Goal: Task Accomplishment & Management: Use online tool/utility

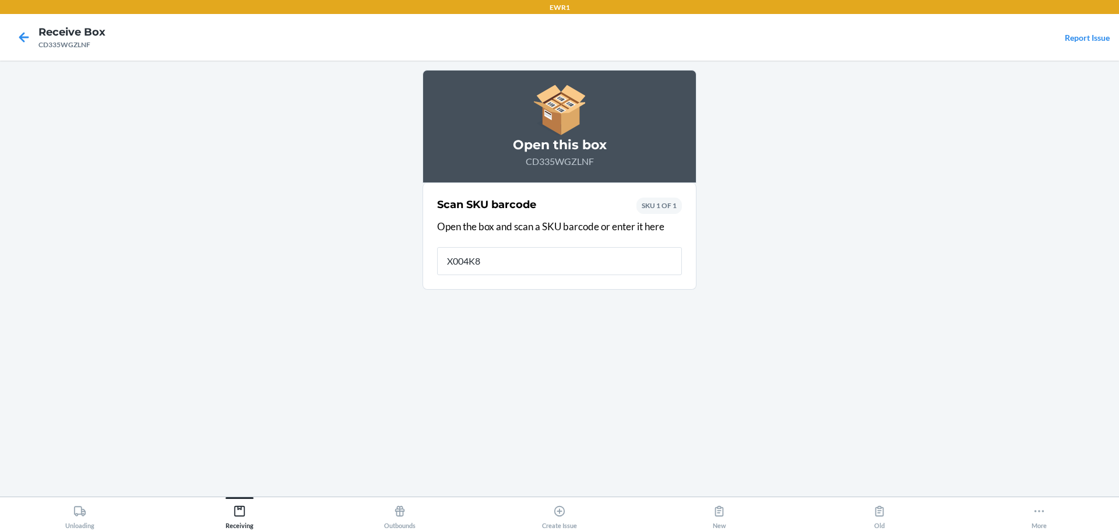
type input "X004K8H"
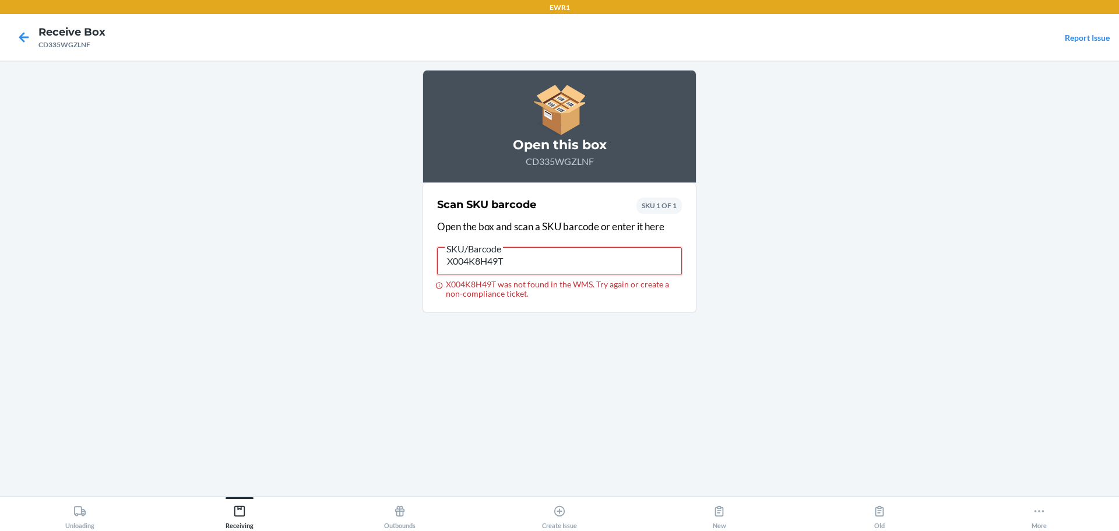
drag, startPoint x: 511, startPoint y: 265, endPoint x: 430, endPoint y: 291, distance: 85.7
click at [430, 291] on section "Scan SKU barcode Open the box and scan a SKU barcode or enter it here SKU/Barco…" at bounding box center [560, 248] width 274 height 130
click at [589, 259] on input "X004K8H49T" at bounding box center [559, 261] width 245 height 28
paste input "DS8KBWQLCR7"
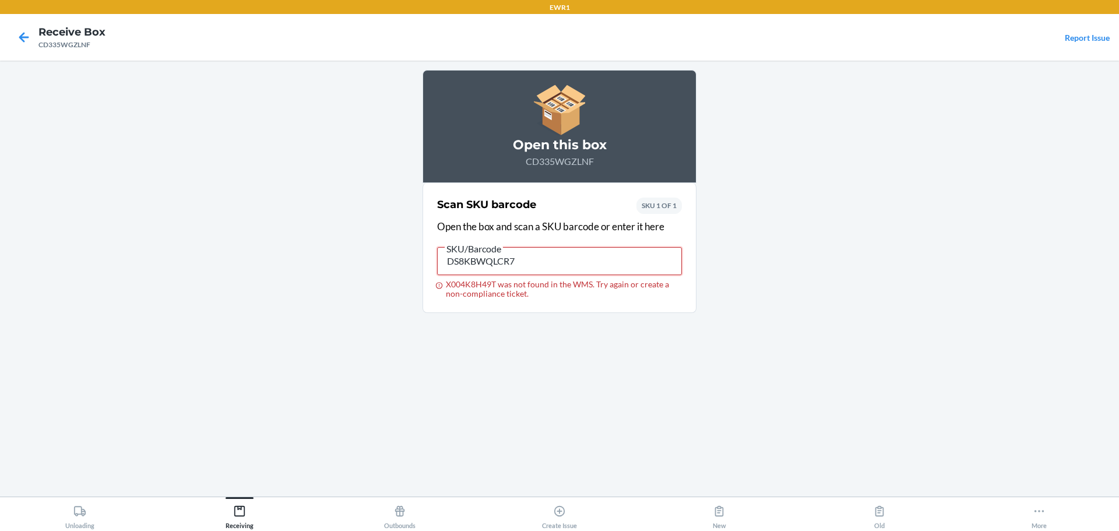
type input "DS8KBWQLCR7"
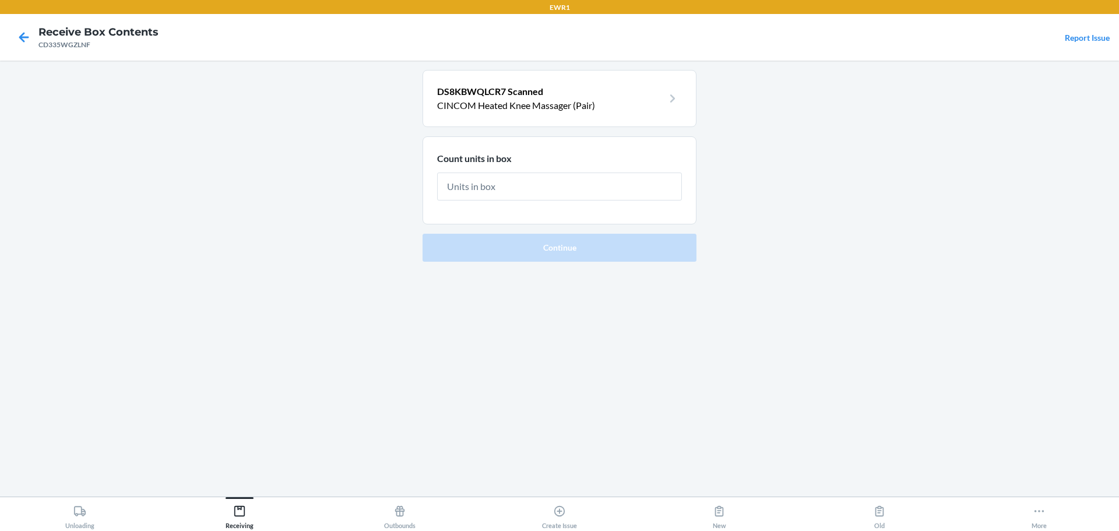
click at [520, 87] on span "DS8KBWQLCR7 Scanned" at bounding box center [490, 91] width 106 height 11
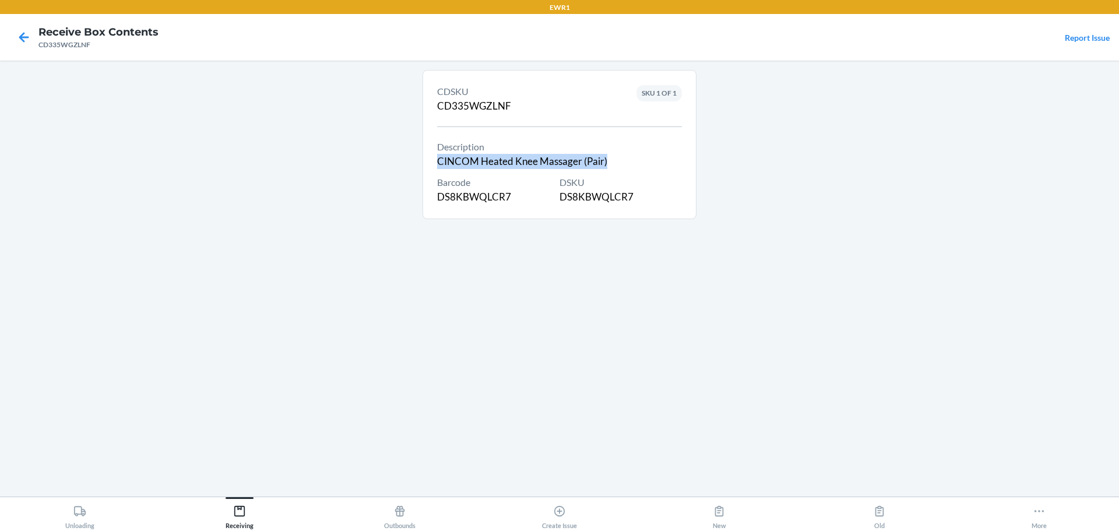
drag, startPoint x: 609, startPoint y: 162, endPoint x: 413, endPoint y: 158, distance: 195.3
click at [413, 158] on main "CDSKU CD335WGZLNF Description CINCOM Heated Knee Massager (Pair) Barcode DS8KBW…" at bounding box center [559, 279] width 1119 height 436
copy div "CINCOM Heated Knee Massager (Pair)"
click at [594, 204] on div "DSKU DS8KBWQLCR7" at bounding box center [621, 189] width 122 height 29
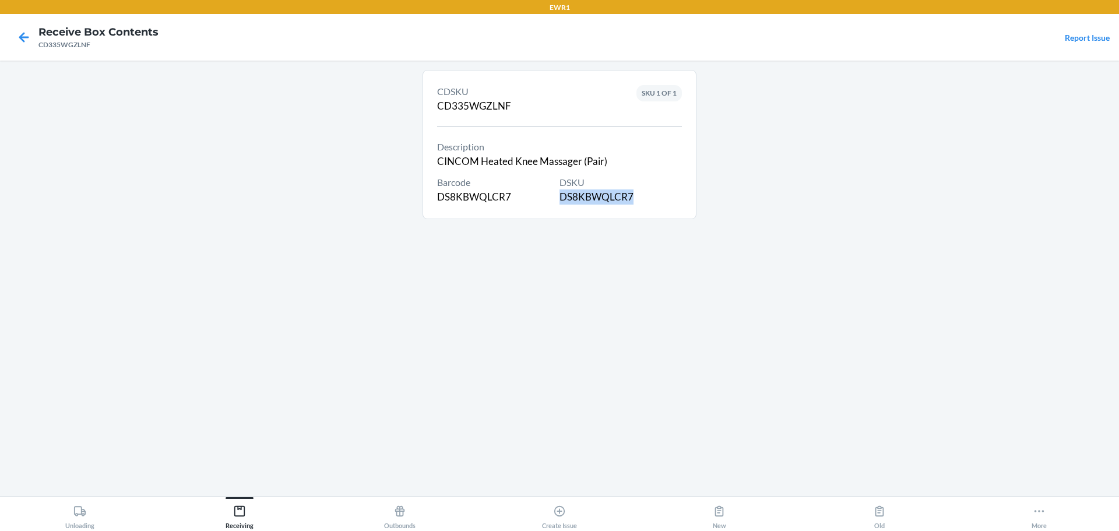
copy div "DS8KBWQLCR7"
click at [14, 35] on icon at bounding box center [24, 37] width 20 height 20
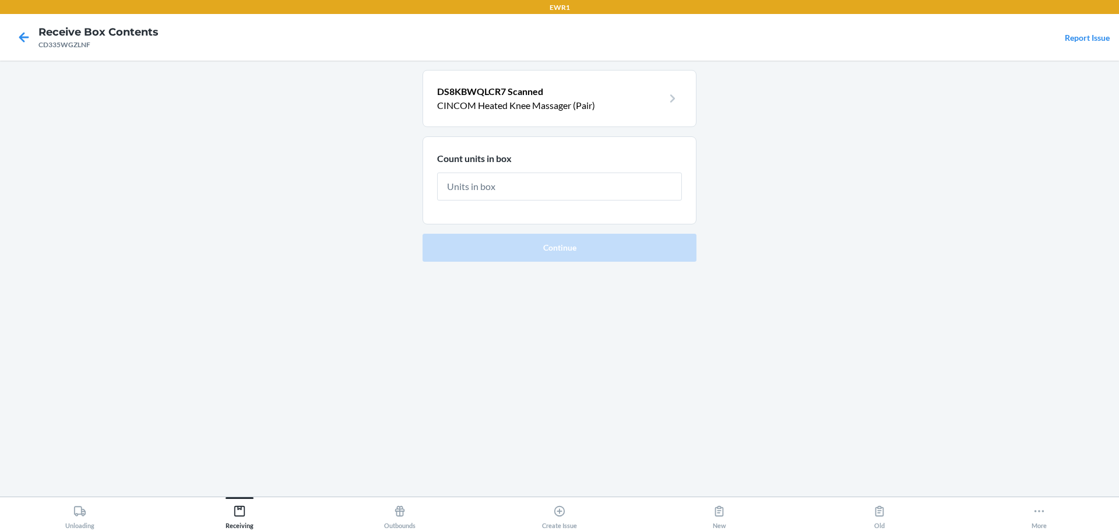
click at [592, 93] on p "DS8KBWQLCR7 Scanned" at bounding box center [550, 92] width 226 height 14
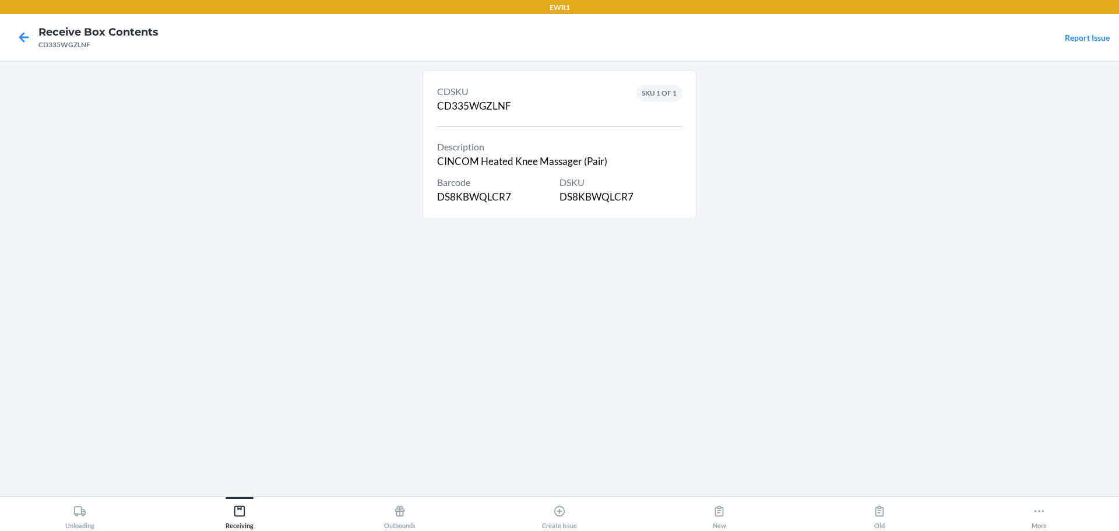
click at [610, 194] on div "DSKU DS8KBWQLCR7" at bounding box center [621, 189] width 122 height 29
copy div "DS8KBWQLCR7"
click at [19, 41] on icon at bounding box center [24, 37] width 20 height 20
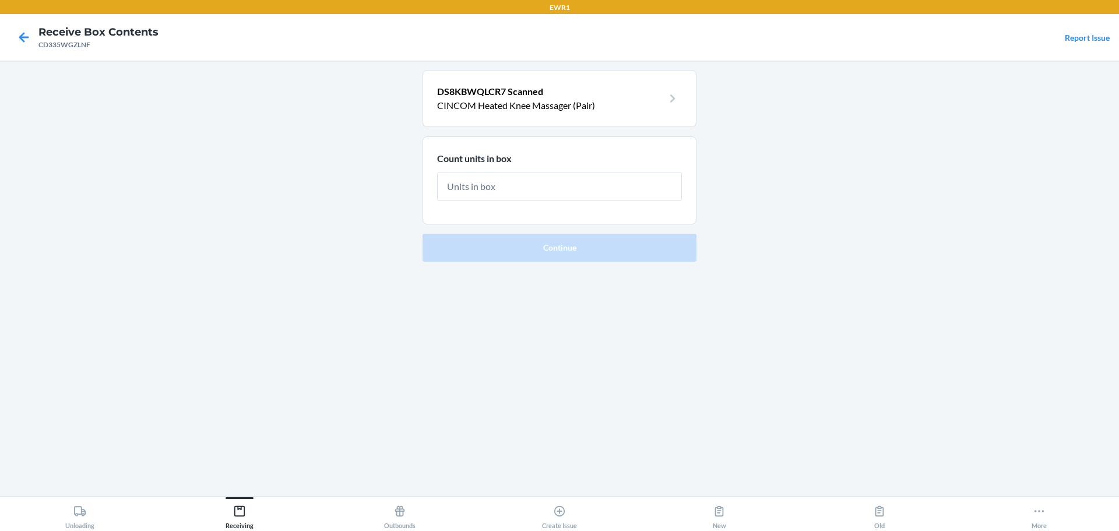
click at [635, 188] on input "text" at bounding box center [559, 187] width 245 height 28
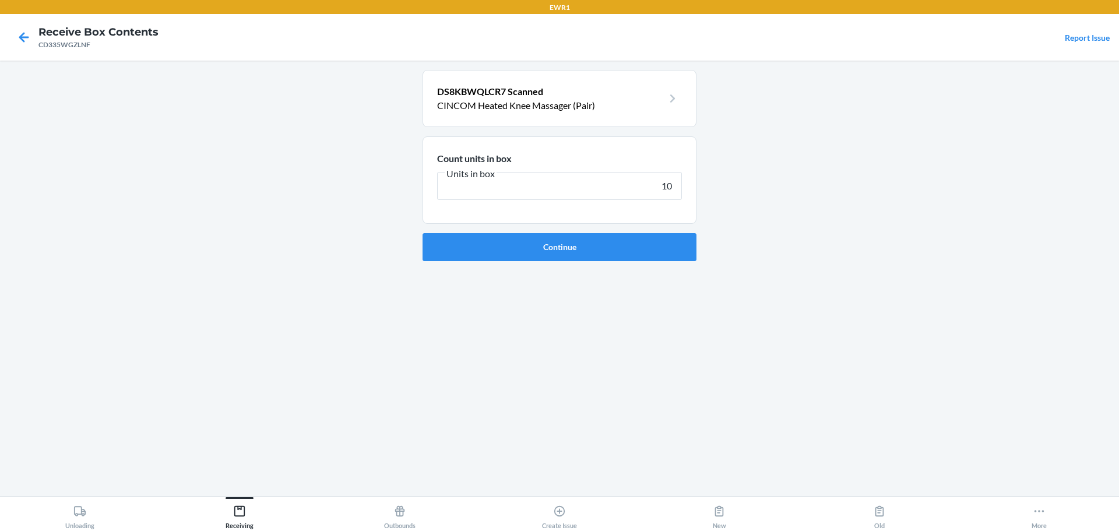
type input "10"
click at [423, 233] on button "Continue" at bounding box center [560, 247] width 274 height 28
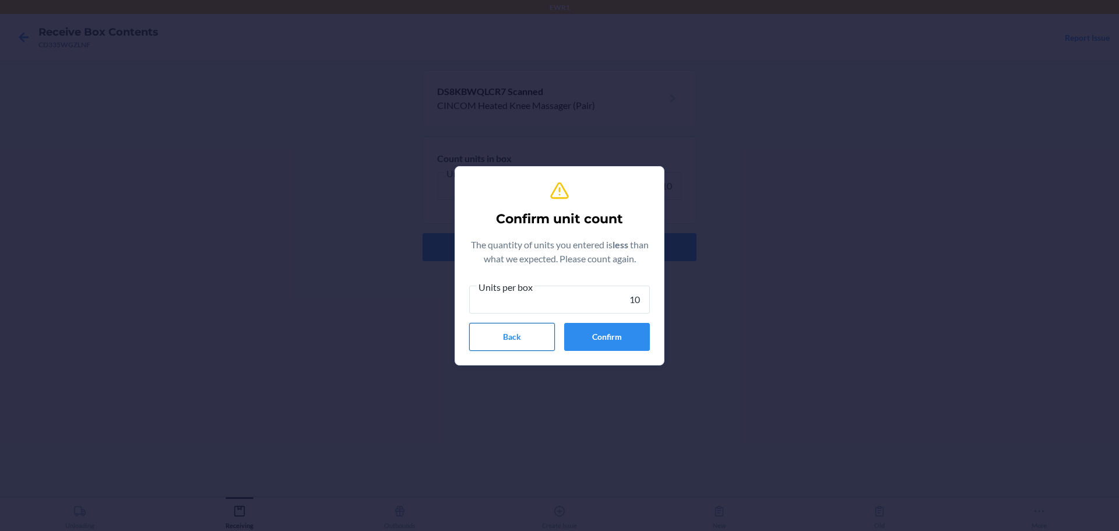
type input "10"
click at [529, 342] on button "Back" at bounding box center [512, 337] width 86 height 28
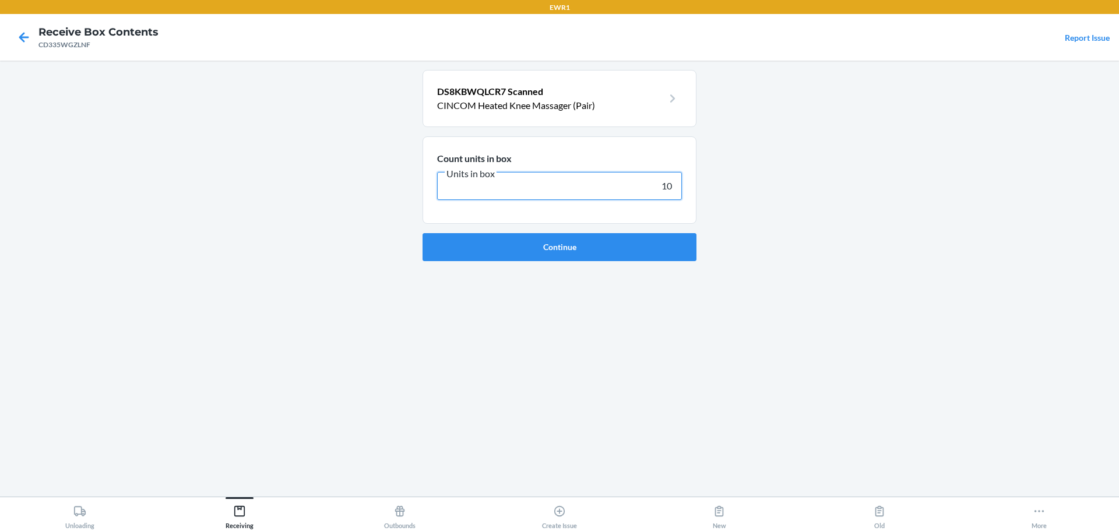
click at [676, 195] on input "10" at bounding box center [559, 186] width 245 height 28
type input "12"
click button "Continue" at bounding box center [560, 247] width 274 height 28
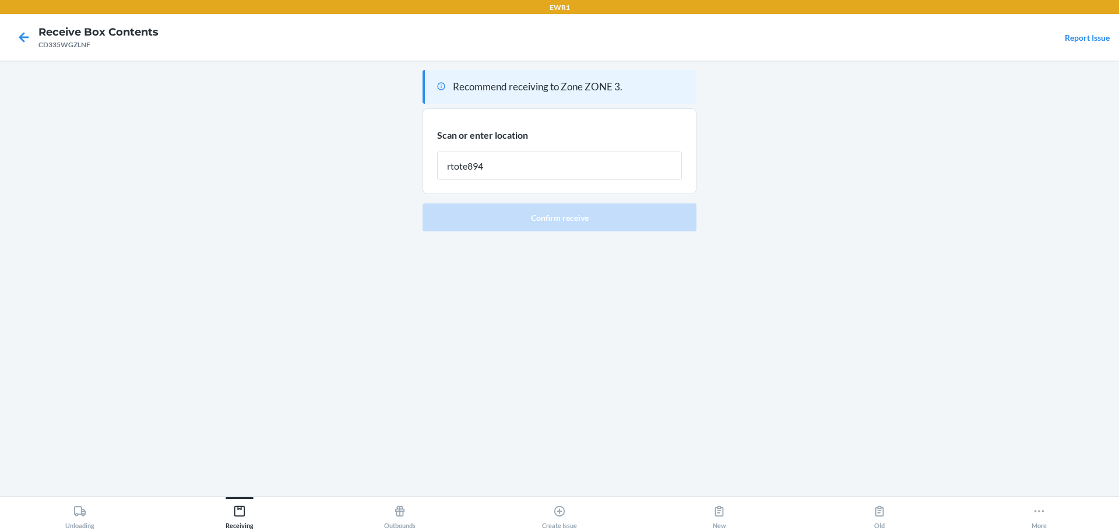
type input "rtote894"
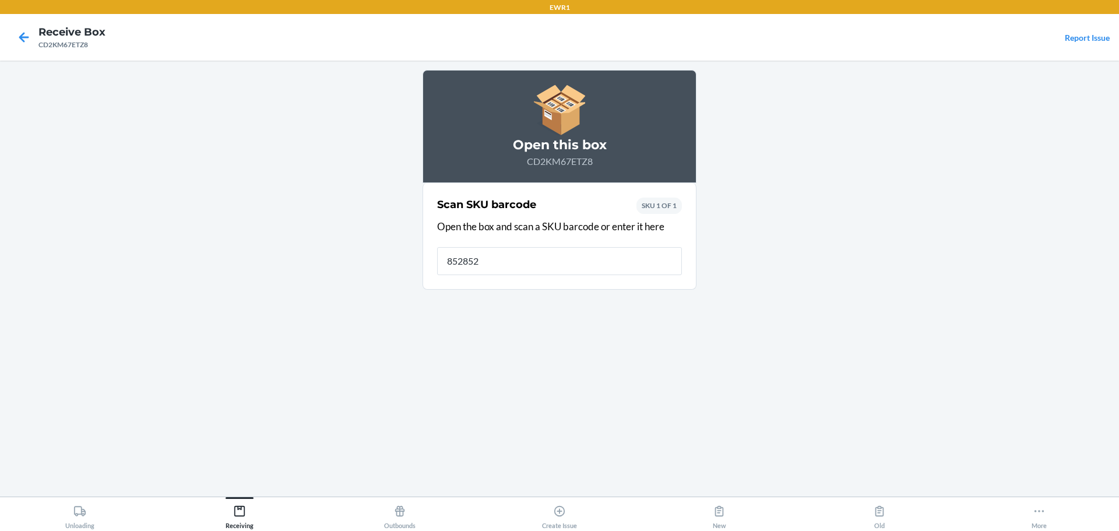
type input "8528520"
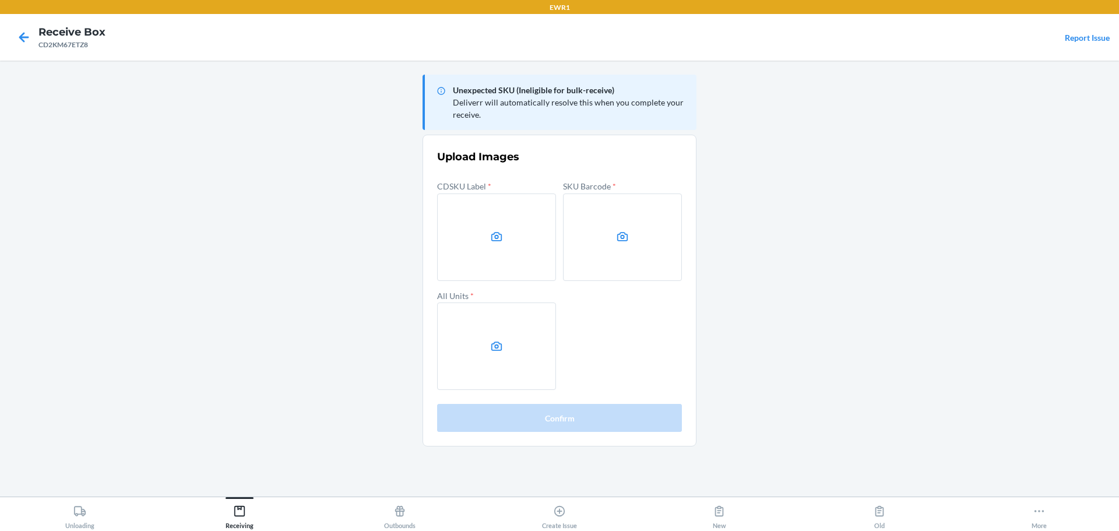
click at [956, 218] on main "Unexpected SKU (Ineligible for bulk-receive) Deliverr will automatically resolv…" at bounding box center [559, 279] width 1119 height 436
click at [500, 248] on label at bounding box center [496, 237] width 119 height 87
click at [0, 0] on input "file" at bounding box center [0, 0] width 0 height 0
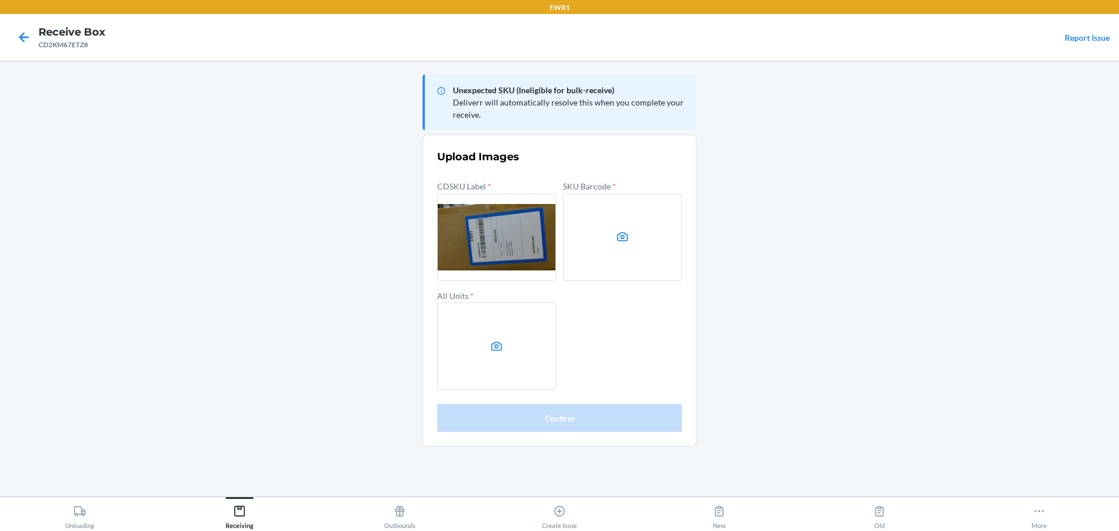
click at [631, 232] on label at bounding box center [622, 237] width 119 height 87
click at [0, 0] on input "file" at bounding box center [0, 0] width 0 height 0
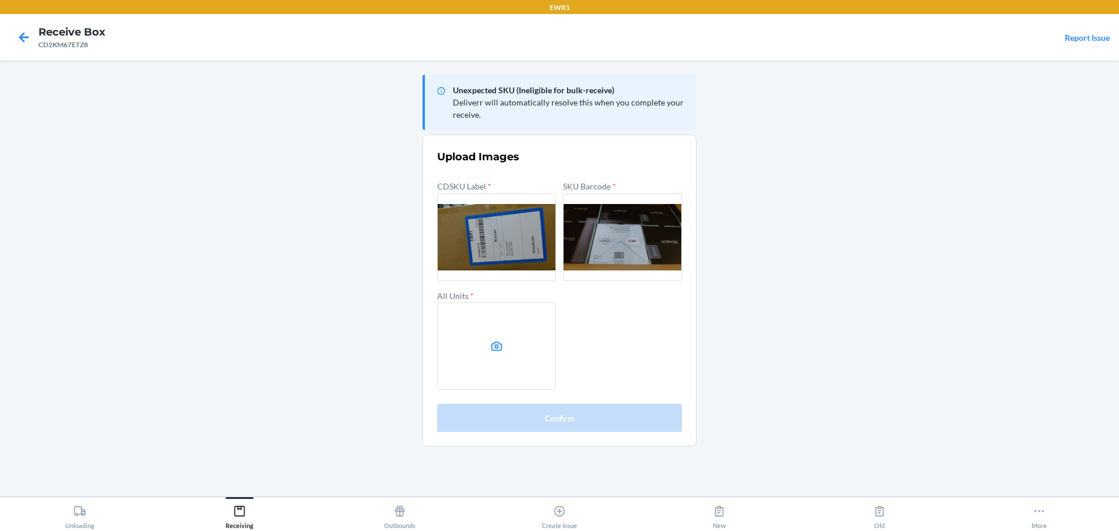
click at [538, 325] on label at bounding box center [496, 346] width 119 height 87
click at [0, 0] on input "file" at bounding box center [0, 0] width 0 height 0
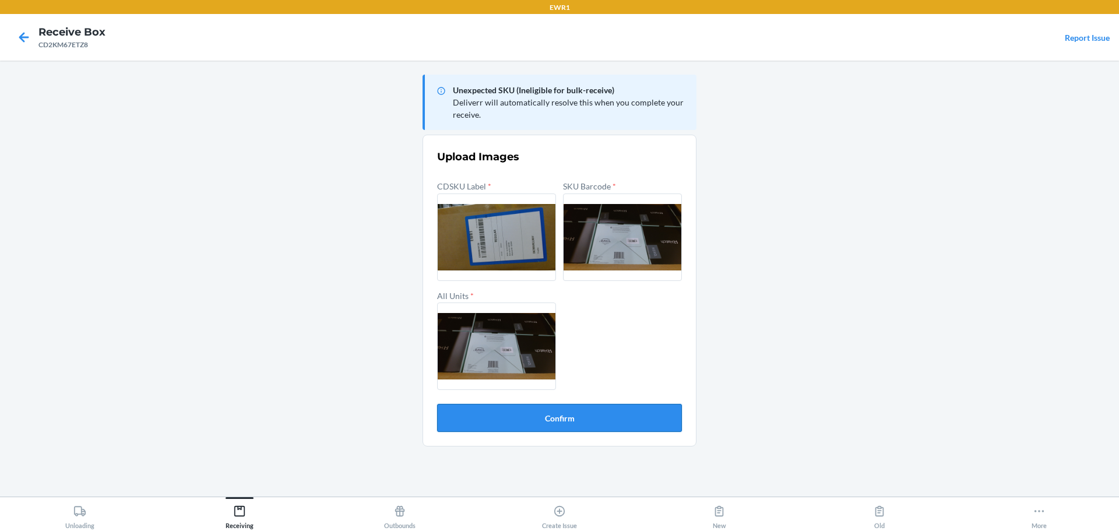
click at [540, 424] on button "Confirm" at bounding box center [559, 418] width 245 height 28
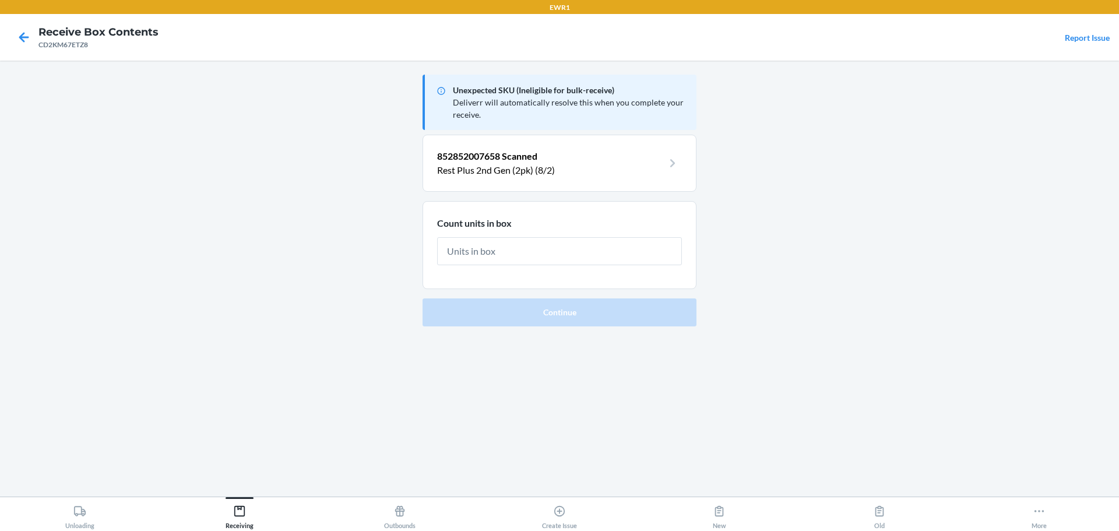
click at [497, 247] on input "text" at bounding box center [559, 251] width 245 height 28
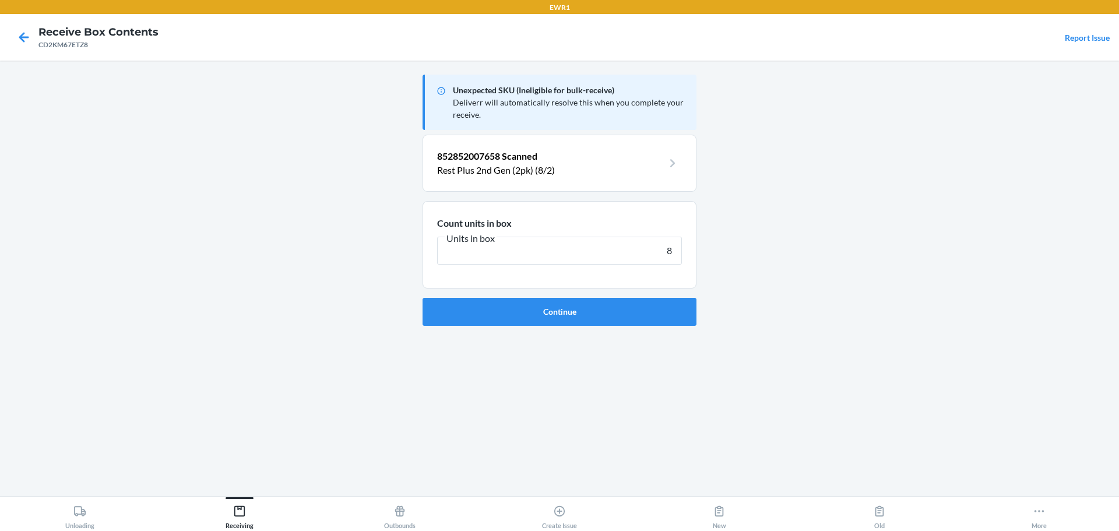
type input "8"
click at [423, 298] on button "Continue" at bounding box center [560, 312] width 274 height 28
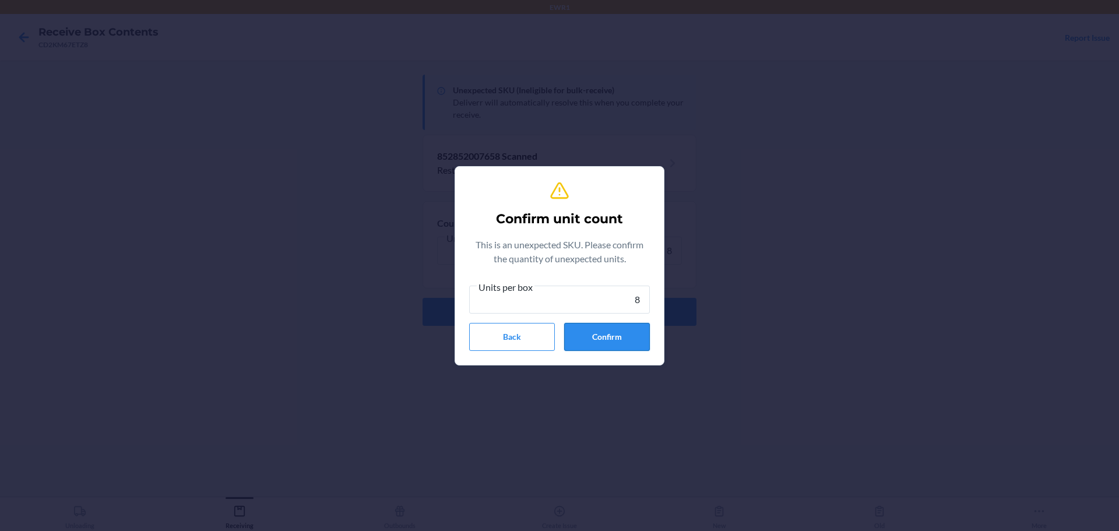
type input "8"
click at [607, 335] on button "Confirm" at bounding box center [607, 337] width 86 height 28
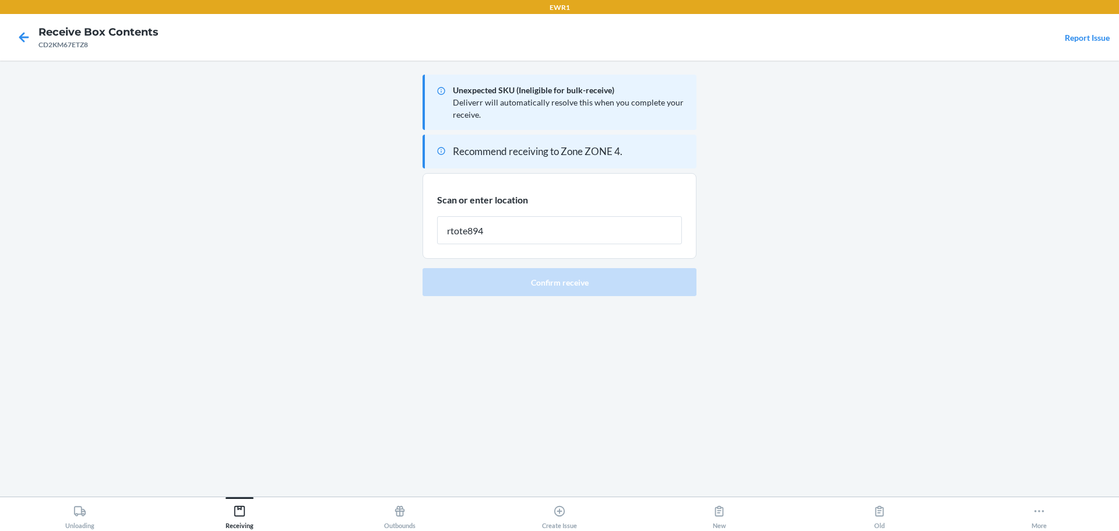
type input "rtote894"
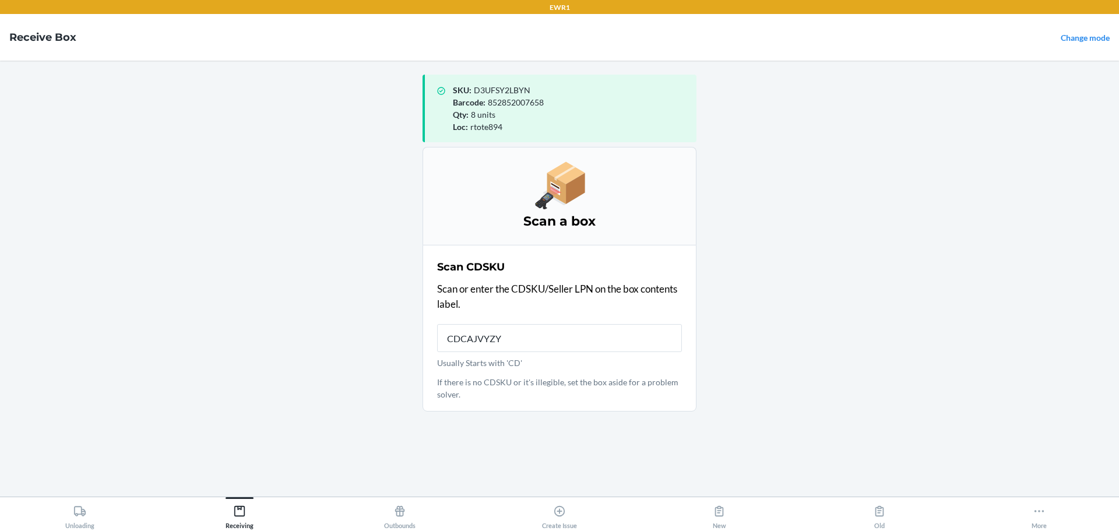
type input "CDCAJVYZYX"
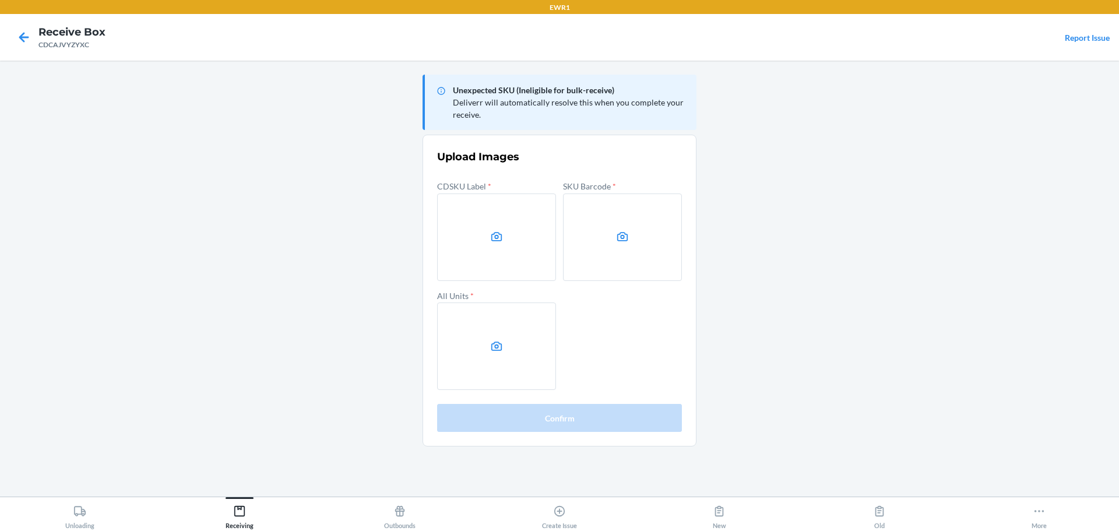
click at [1053, 278] on main "Unexpected SKU (Ineligible for bulk-receive) Deliverr will automatically resolv…" at bounding box center [559, 279] width 1119 height 436
click at [534, 236] on label at bounding box center [496, 237] width 119 height 87
click at [0, 0] on input "file" at bounding box center [0, 0] width 0 height 0
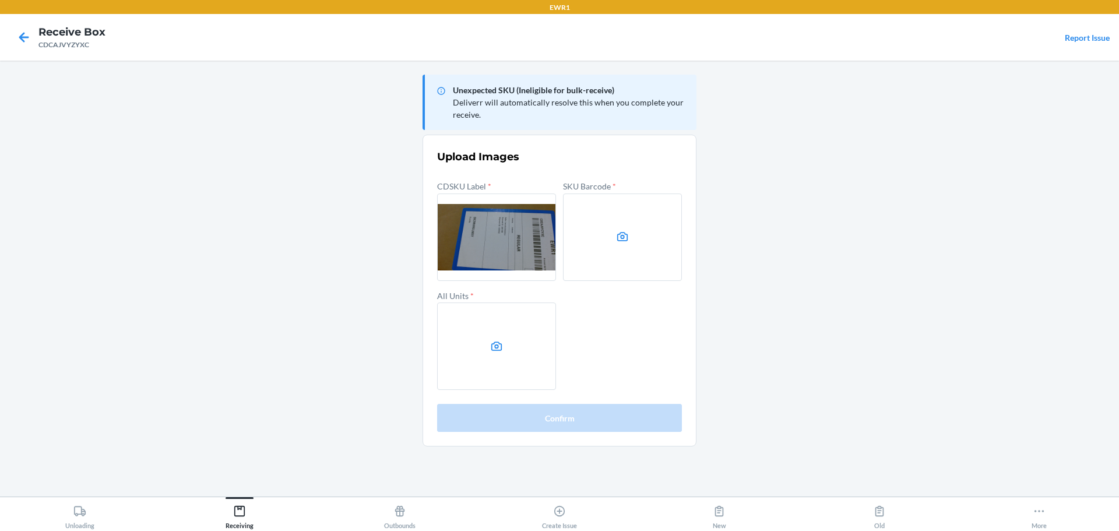
click at [613, 226] on label at bounding box center [622, 237] width 119 height 87
click at [0, 0] on input "file" at bounding box center [0, 0] width 0 height 0
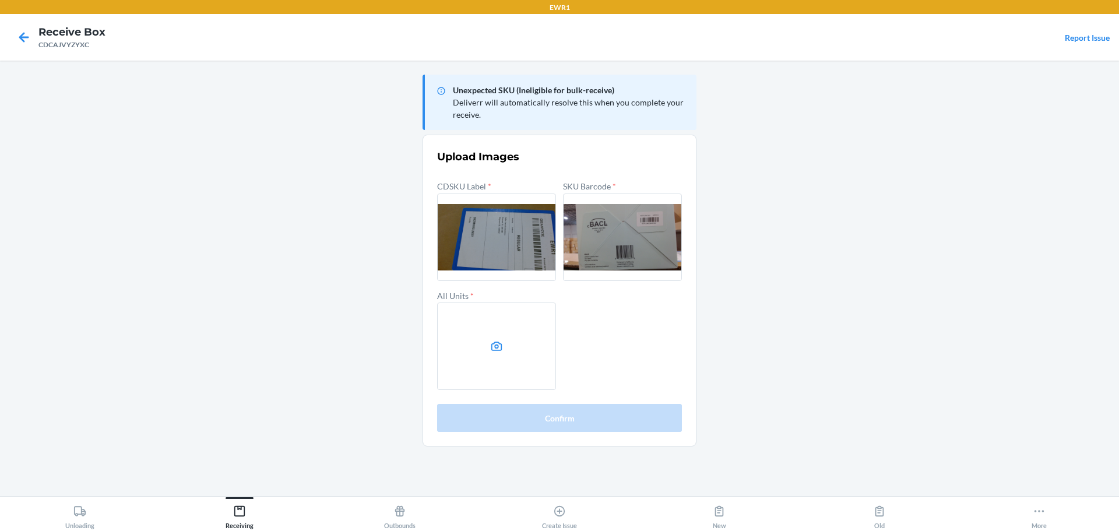
click at [511, 373] on label at bounding box center [496, 346] width 119 height 87
click at [0, 0] on input "file" at bounding box center [0, 0] width 0 height 0
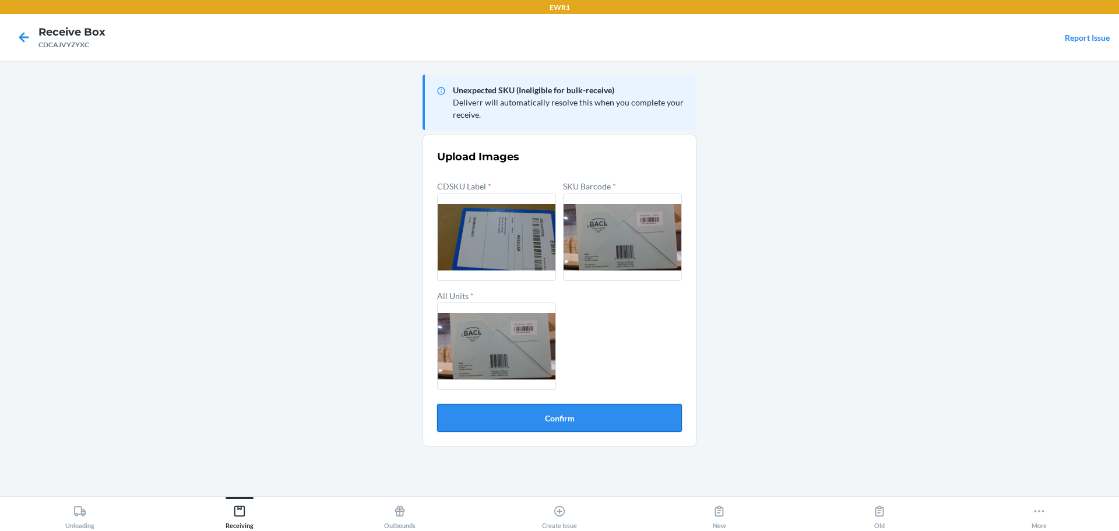
click at [653, 425] on button "Confirm" at bounding box center [559, 418] width 245 height 28
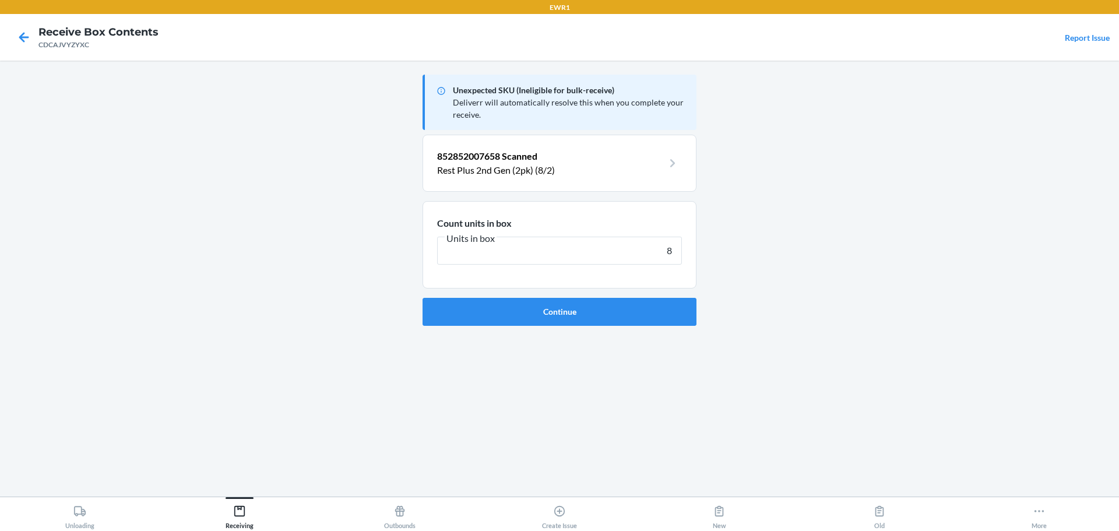
type input "8"
click at [423, 298] on button "Continue" at bounding box center [560, 312] width 274 height 28
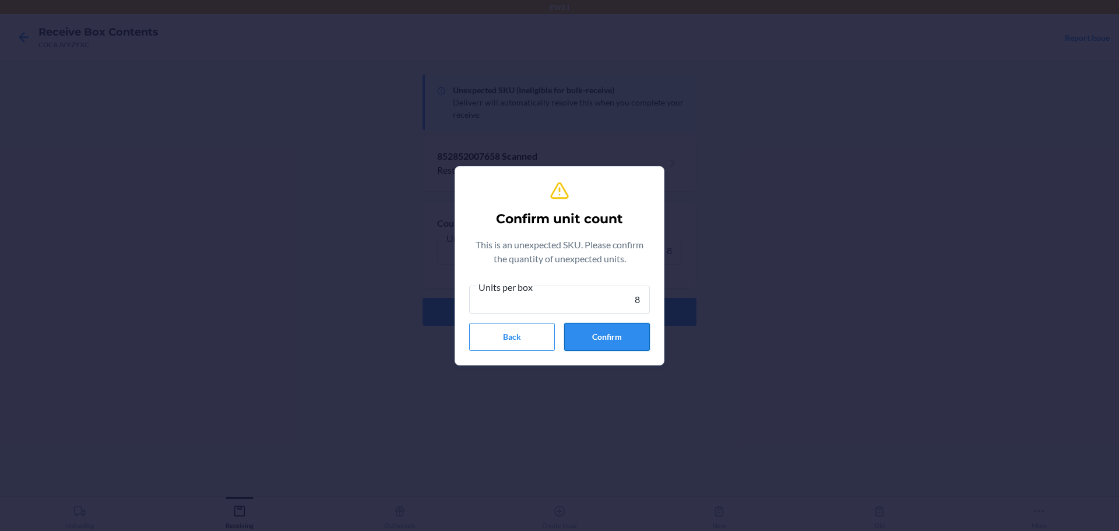
type input "8"
click at [599, 344] on button "Confirm" at bounding box center [607, 337] width 86 height 28
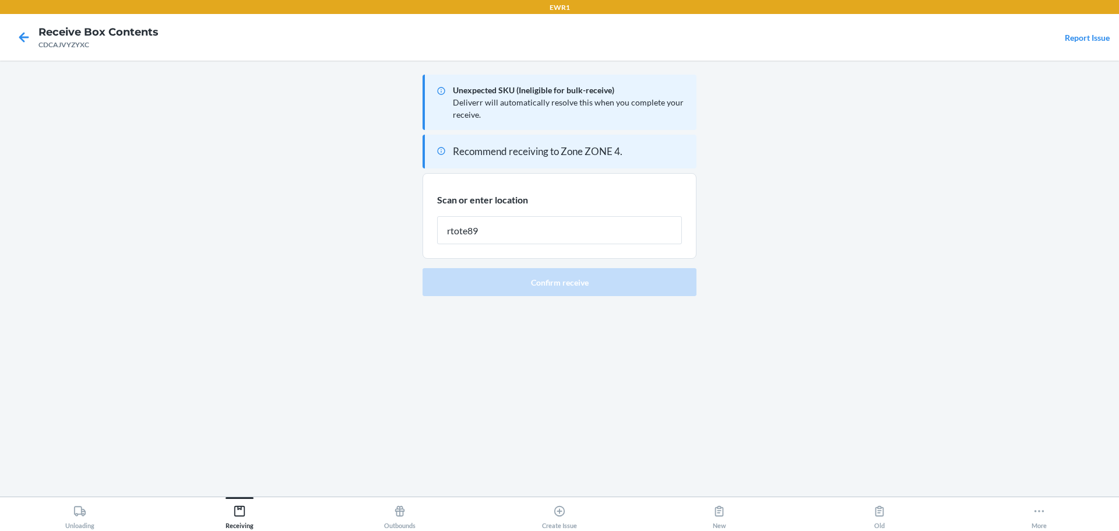
type input "rtote894"
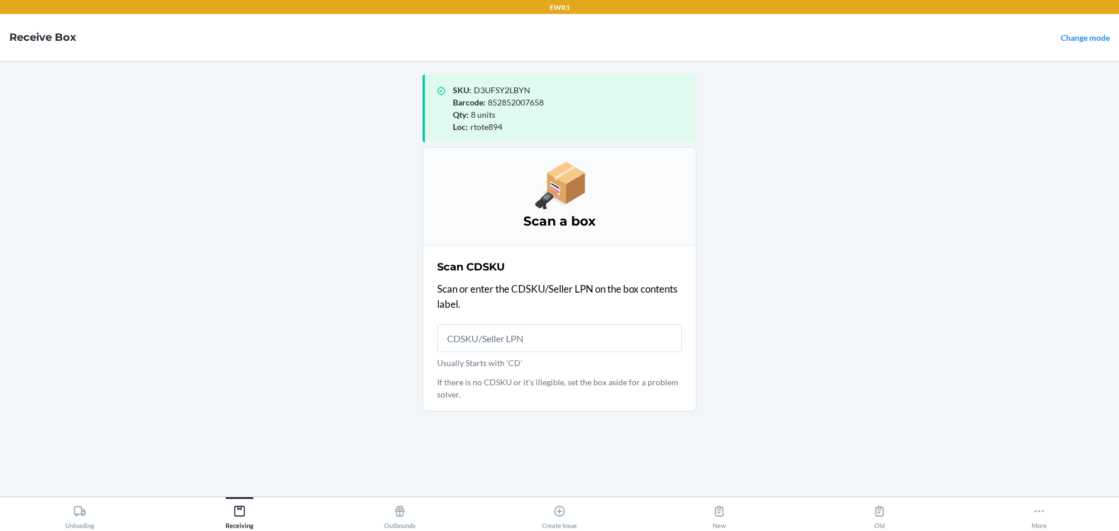
click at [491, 336] on input "Usually Starts with 'CD'" at bounding box center [559, 338] width 245 height 28
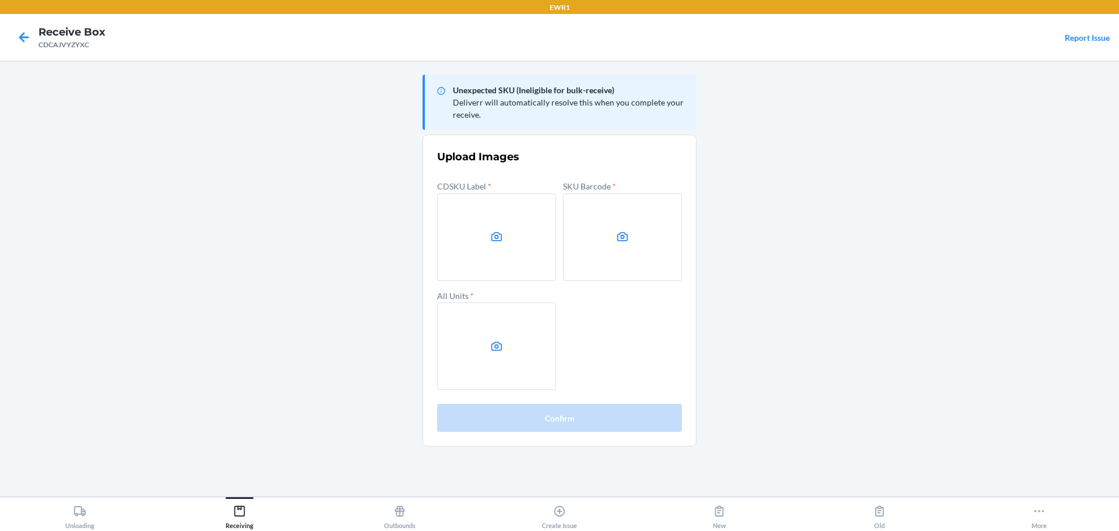
click at [990, 236] on main "Unexpected SKU (Ineligible for bulk-receive) Deliverr will automatically resolv…" at bounding box center [559, 279] width 1119 height 436
click at [505, 234] on label at bounding box center [496, 237] width 119 height 87
click at [0, 0] on input "file" at bounding box center [0, 0] width 0 height 0
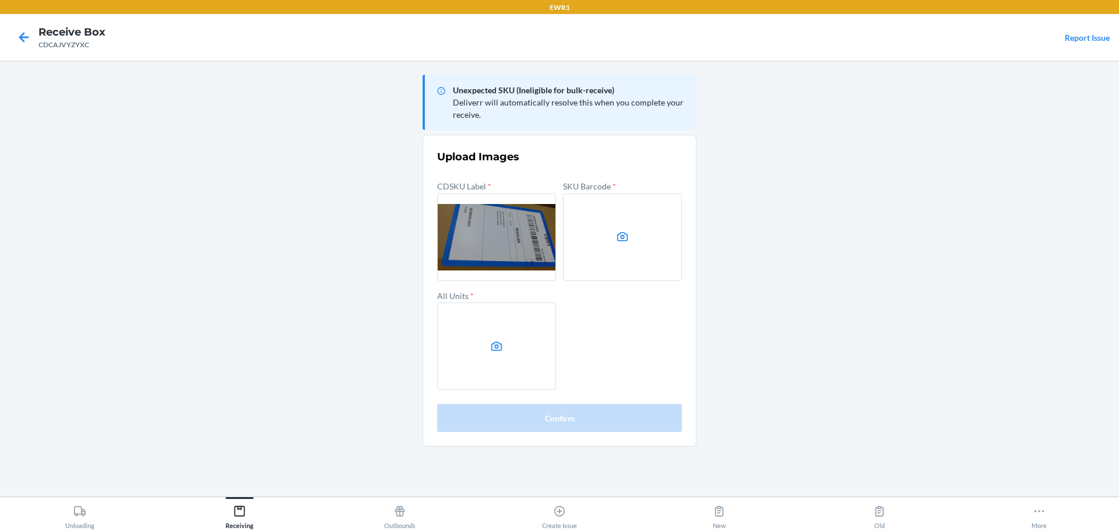
click at [646, 251] on label at bounding box center [622, 237] width 119 height 87
click at [0, 0] on input "file" at bounding box center [0, 0] width 0 height 0
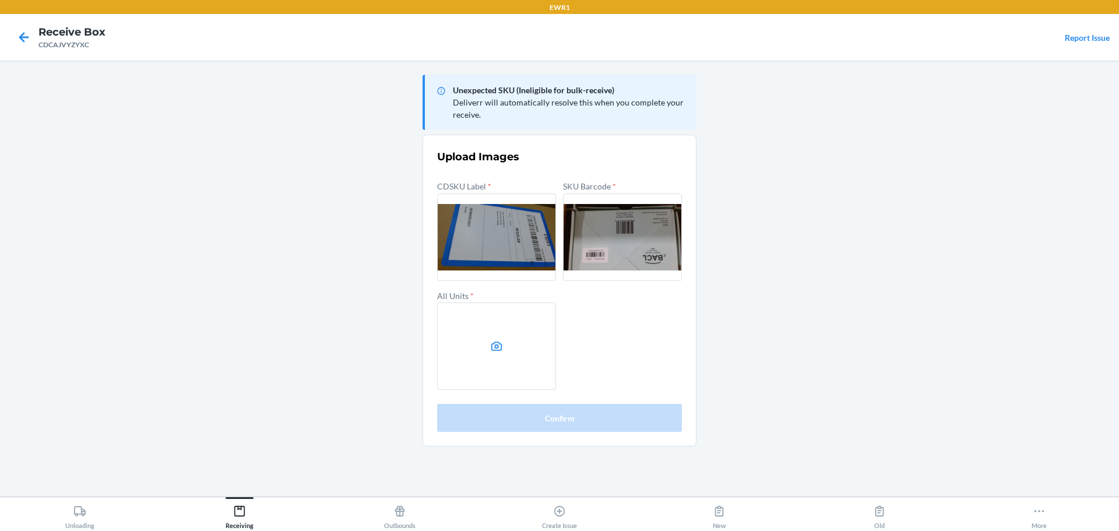
click at [527, 354] on label at bounding box center [496, 346] width 119 height 87
click at [0, 0] on input "file" at bounding box center [0, 0] width 0 height 0
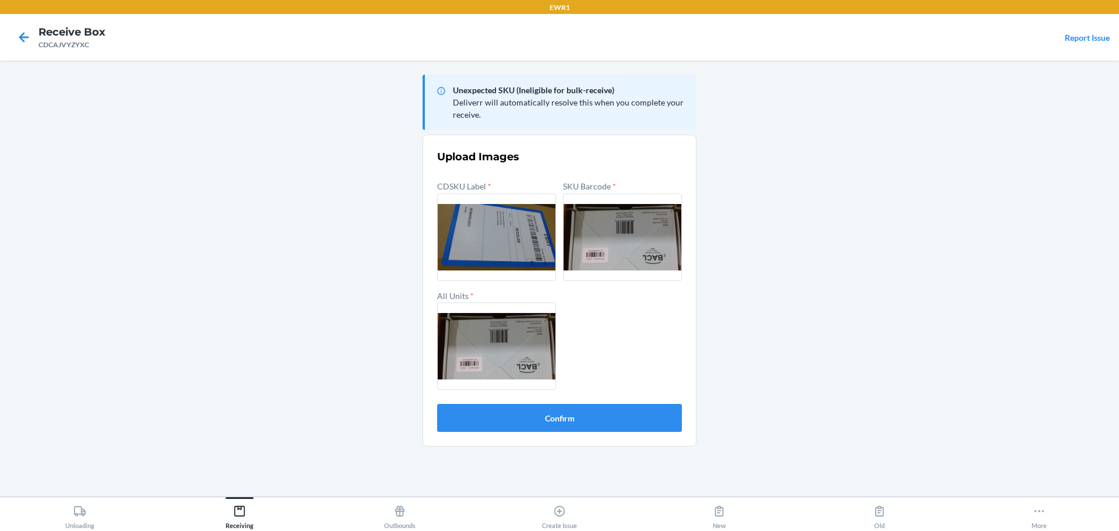
click at [495, 398] on form "Upload Images CDSKU Label * SKU Barcode * All Units * Confirm" at bounding box center [559, 290] width 245 height 283
click at [494, 420] on button "Confirm" at bounding box center [559, 418] width 245 height 28
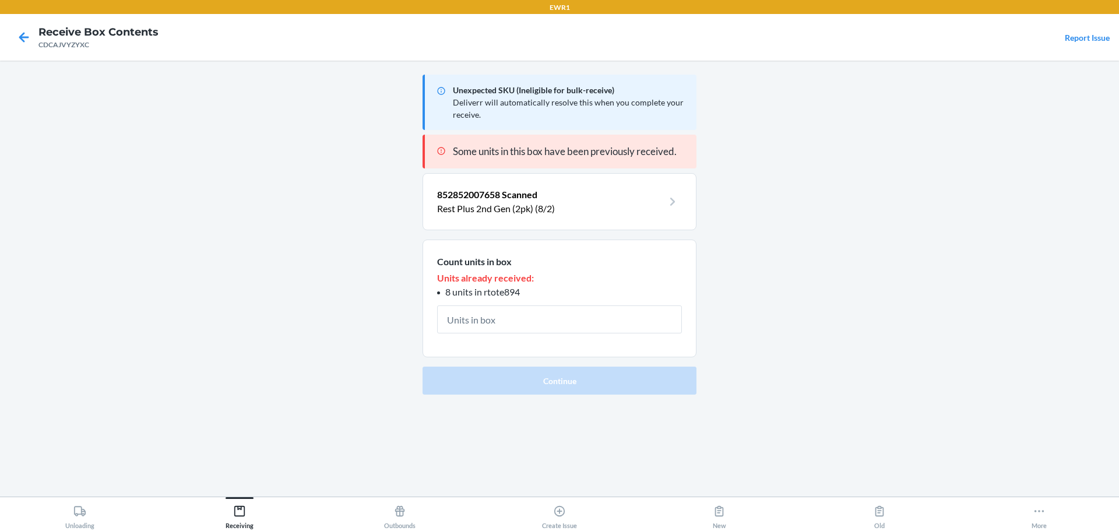
click at [652, 192] on p "852852007658 Scanned" at bounding box center [550, 195] width 226 height 14
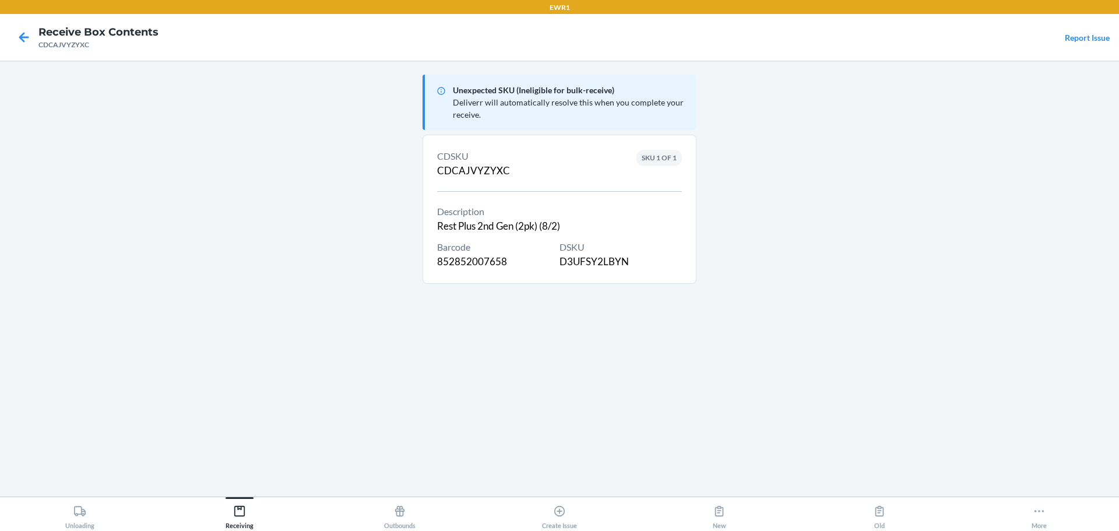
click at [620, 267] on div "DSKU D3UFSY2LBYN" at bounding box center [621, 254] width 122 height 29
copy div "D3UFSY2LBYN"
click at [29, 41] on icon at bounding box center [24, 37] width 20 height 20
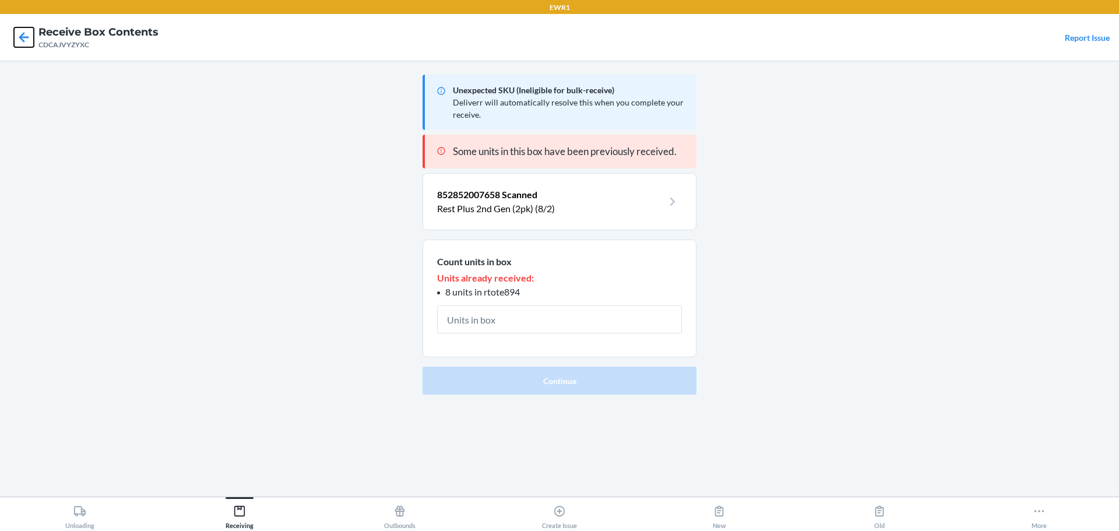
click at [26, 37] on icon at bounding box center [24, 37] width 10 height 10
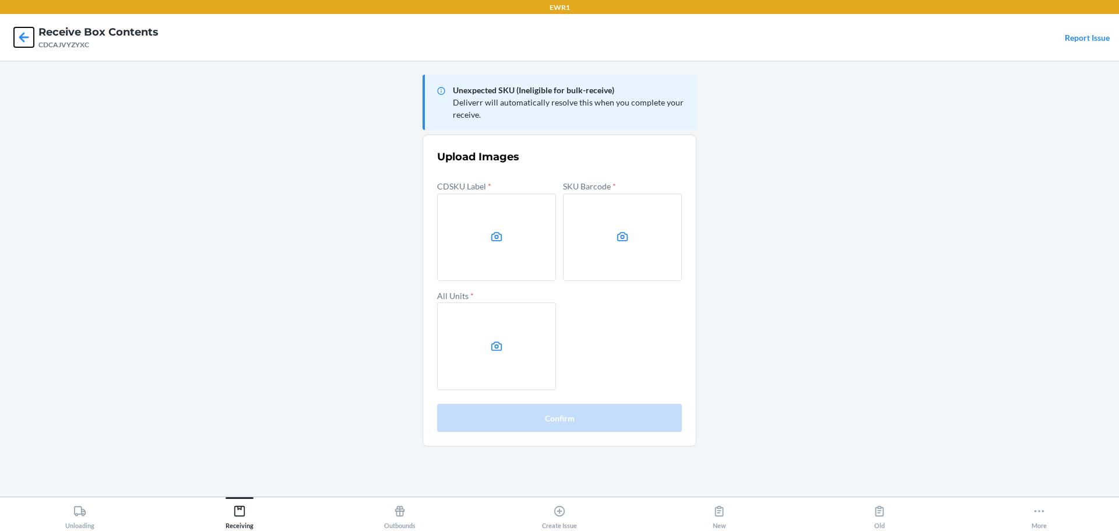
click at [28, 34] on icon at bounding box center [24, 37] width 20 height 20
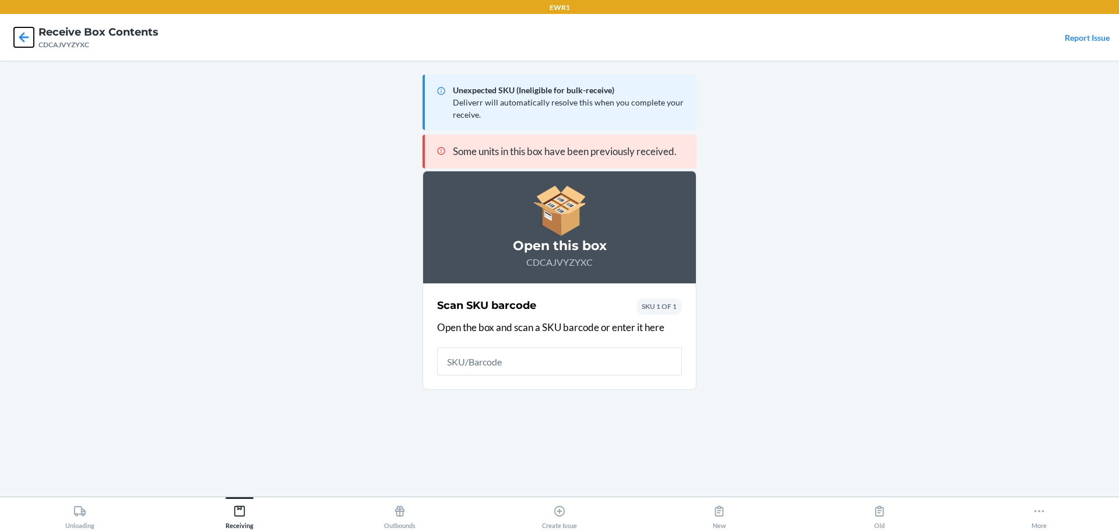
click at [22, 31] on icon at bounding box center [24, 37] width 20 height 20
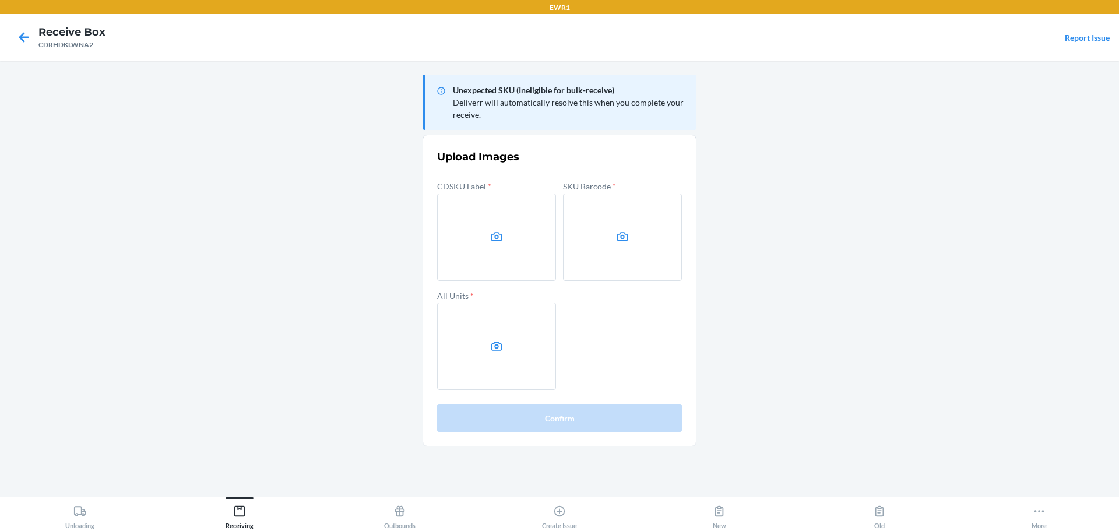
click at [986, 220] on main "Unexpected SKU (Ineligible for bulk-receive) Deliverr will automatically resolv…" at bounding box center [559, 279] width 1119 height 436
click at [503, 236] on icon at bounding box center [496, 236] width 13 height 13
click at [0, 0] on input "file" at bounding box center [0, 0] width 0 height 0
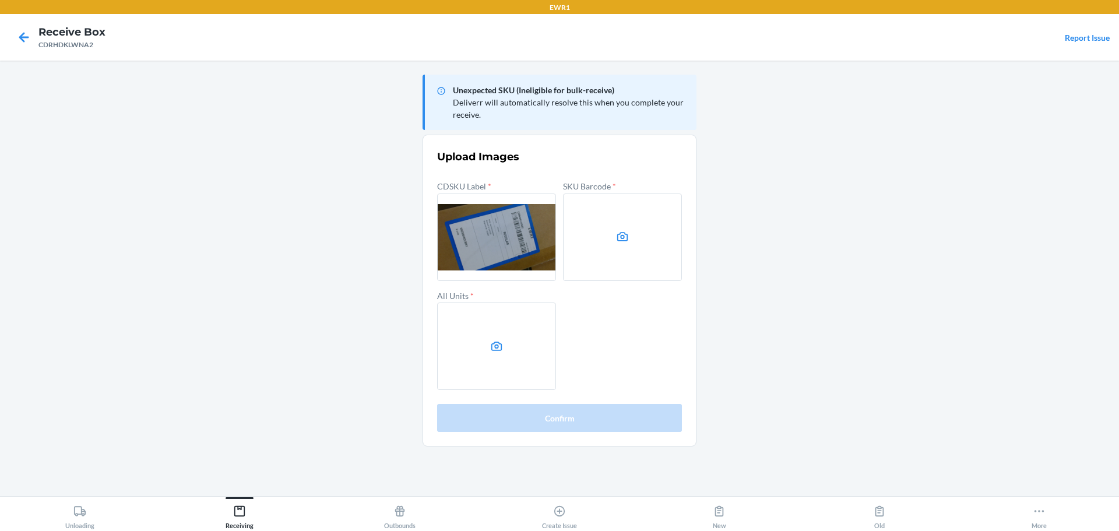
click at [602, 254] on label at bounding box center [622, 237] width 119 height 87
click at [0, 0] on input "file" at bounding box center [0, 0] width 0 height 0
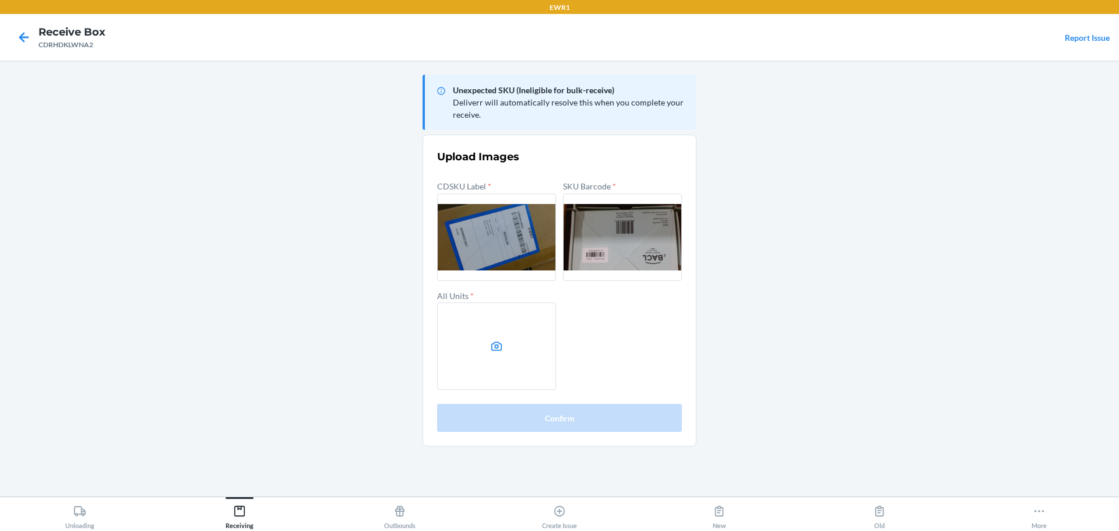
click at [519, 337] on label at bounding box center [496, 346] width 119 height 87
click at [0, 0] on input "file" at bounding box center [0, 0] width 0 height 0
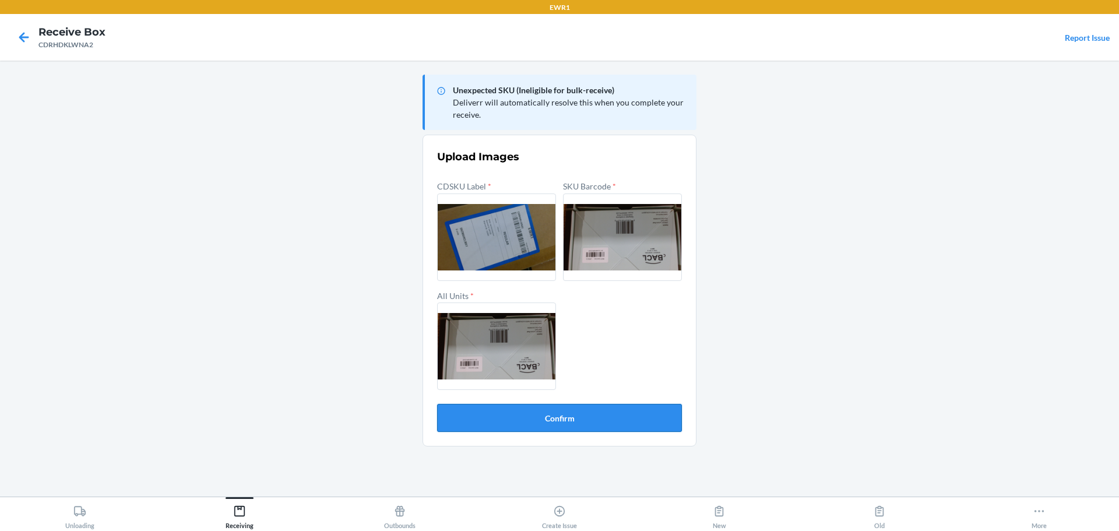
click at [572, 416] on button "Confirm" at bounding box center [559, 418] width 245 height 28
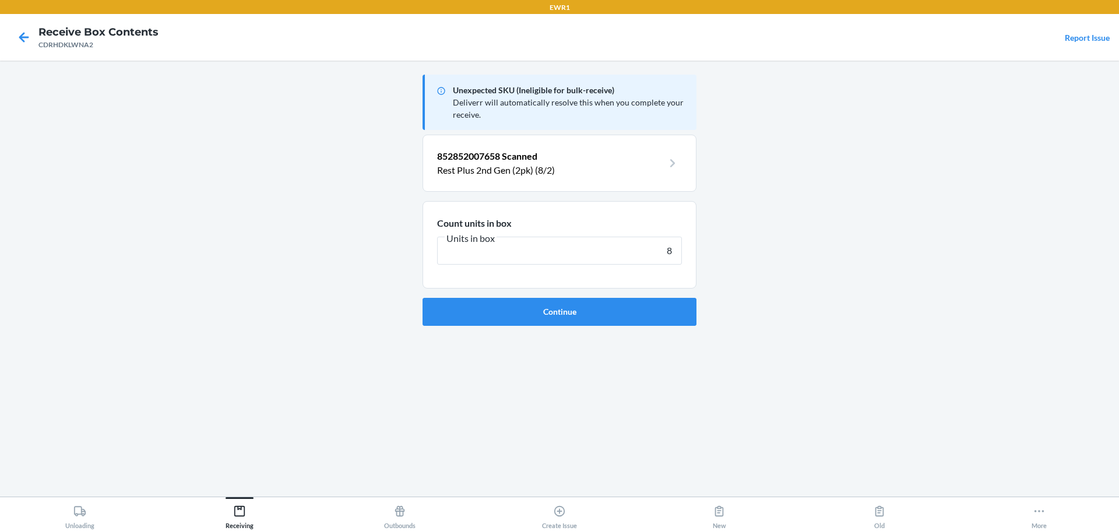
type input "8"
click at [423, 298] on button "Continue" at bounding box center [560, 312] width 274 height 28
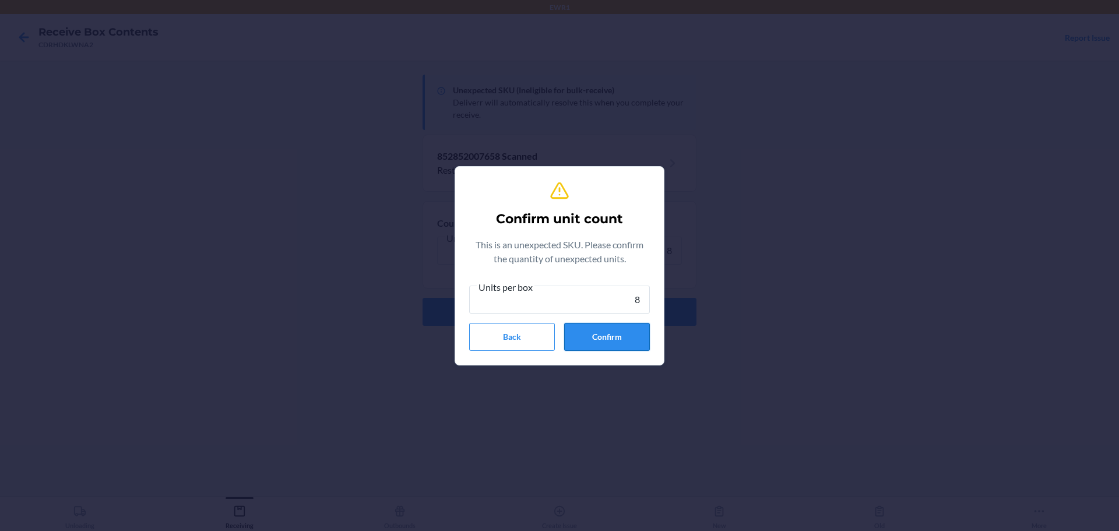
type input "8"
click at [637, 324] on button "Confirm" at bounding box center [607, 337] width 86 height 28
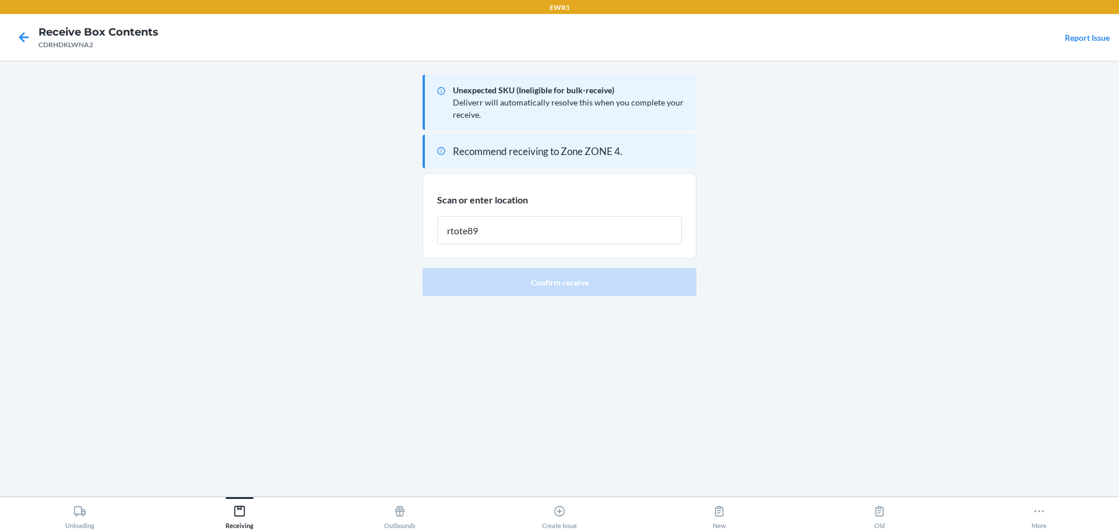
type input "rtote894"
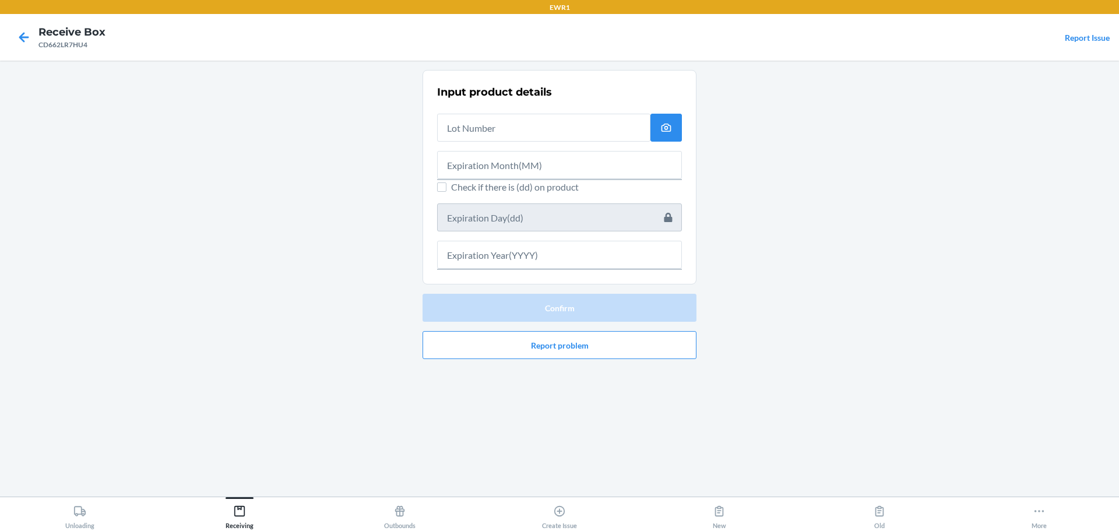
click at [544, 146] on div at bounding box center [559, 160] width 245 height 37
click at [544, 143] on div at bounding box center [559, 160] width 245 height 37
click at [544, 134] on input "text" at bounding box center [543, 128] width 213 height 28
type input "e"
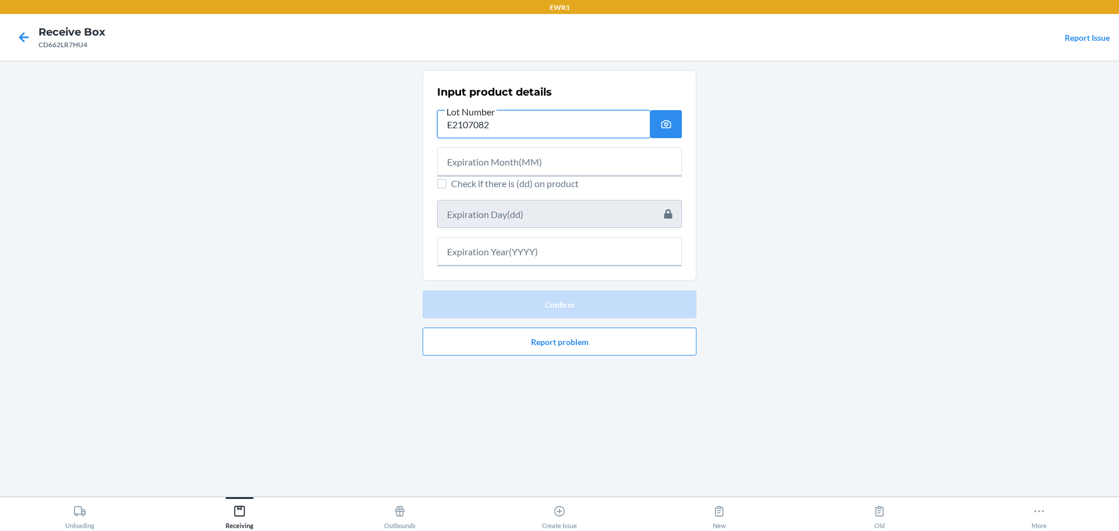
type input "E2107082"
click at [497, 163] on input "text" at bounding box center [559, 161] width 245 height 28
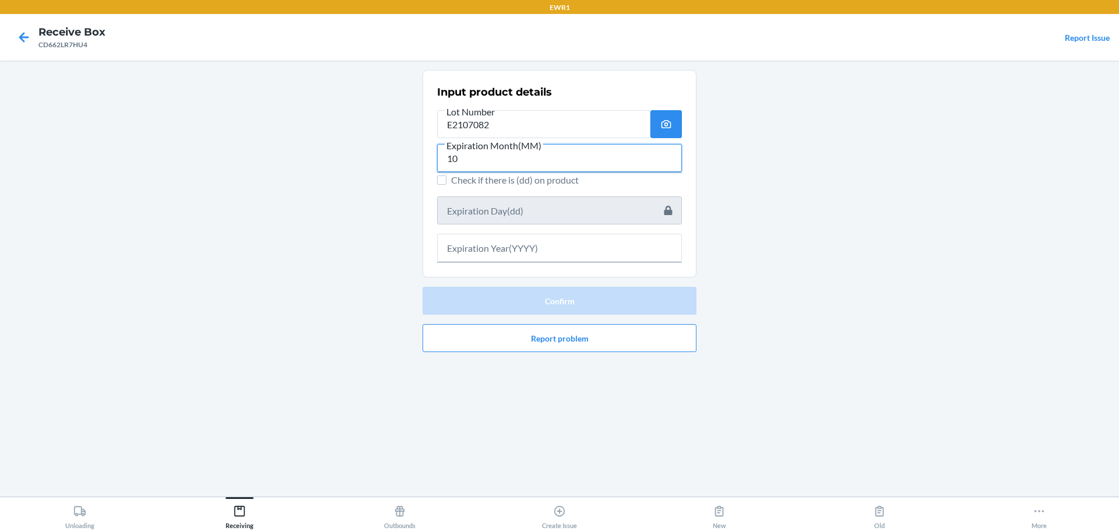
type input "10"
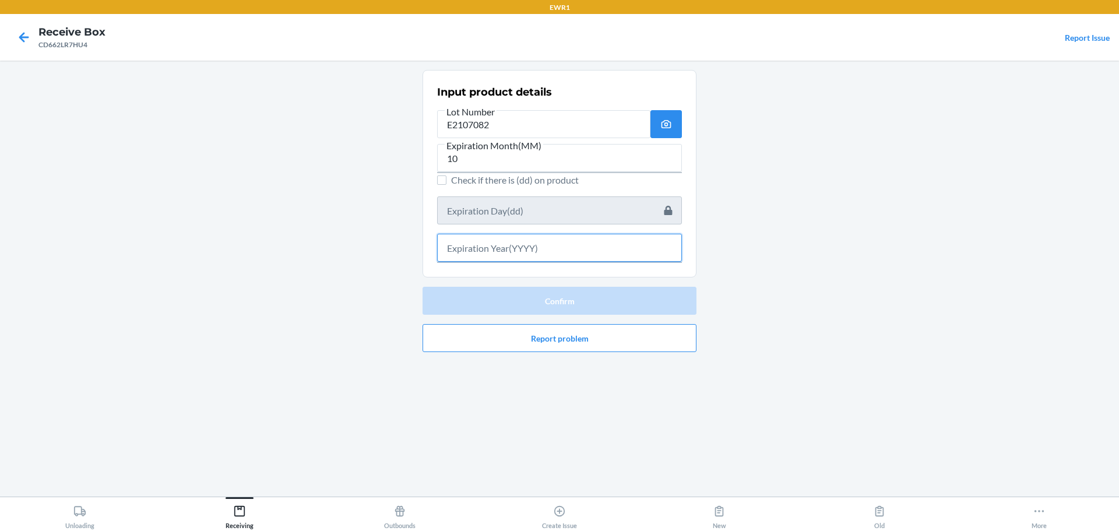
click at [499, 242] on input "text" at bounding box center [559, 248] width 245 height 28
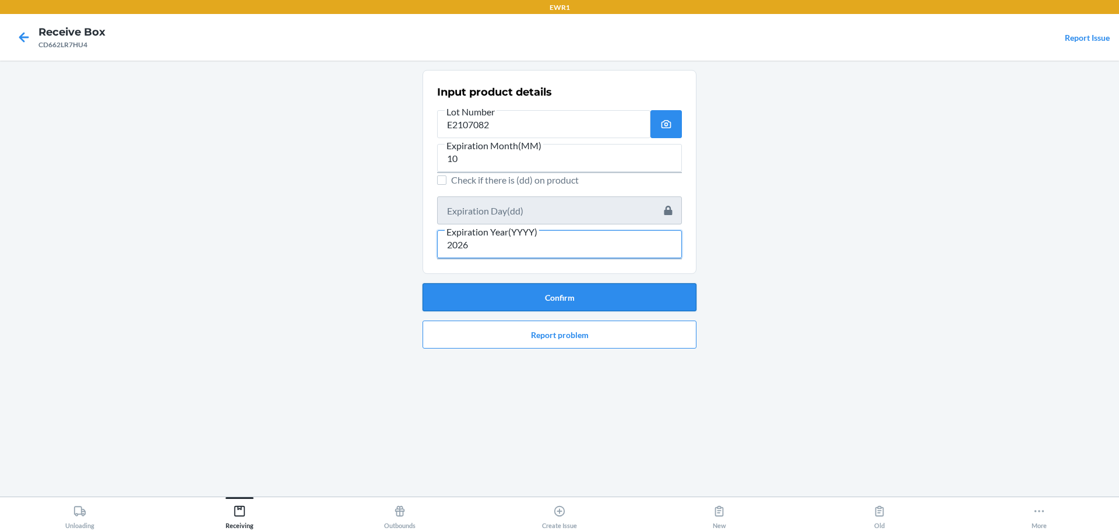
type input "2026"
click at [521, 290] on button "Confirm" at bounding box center [560, 297] width 274 height 28
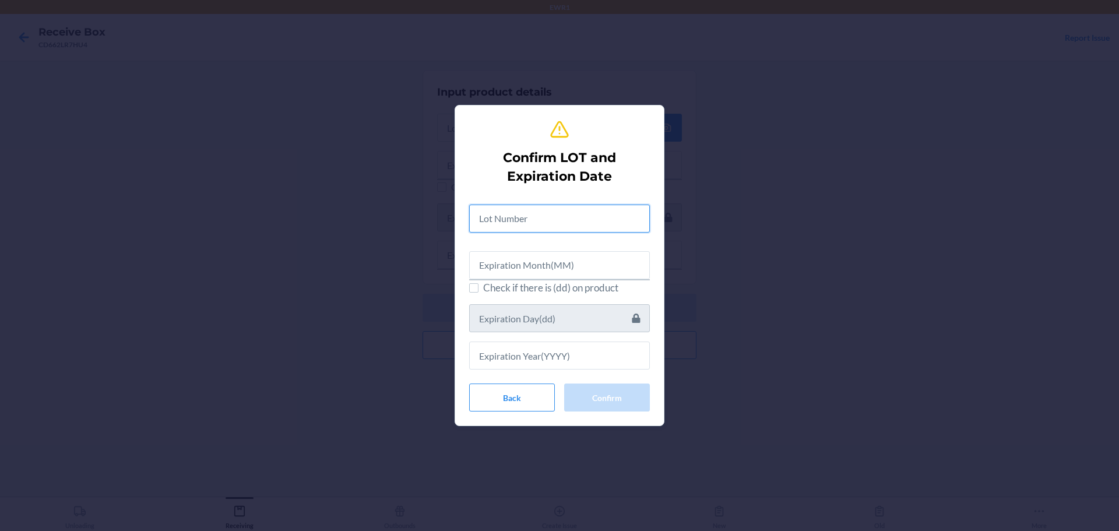
click at [560, 229] on input "text" at bounding box center [559, 219] width 181 height 28
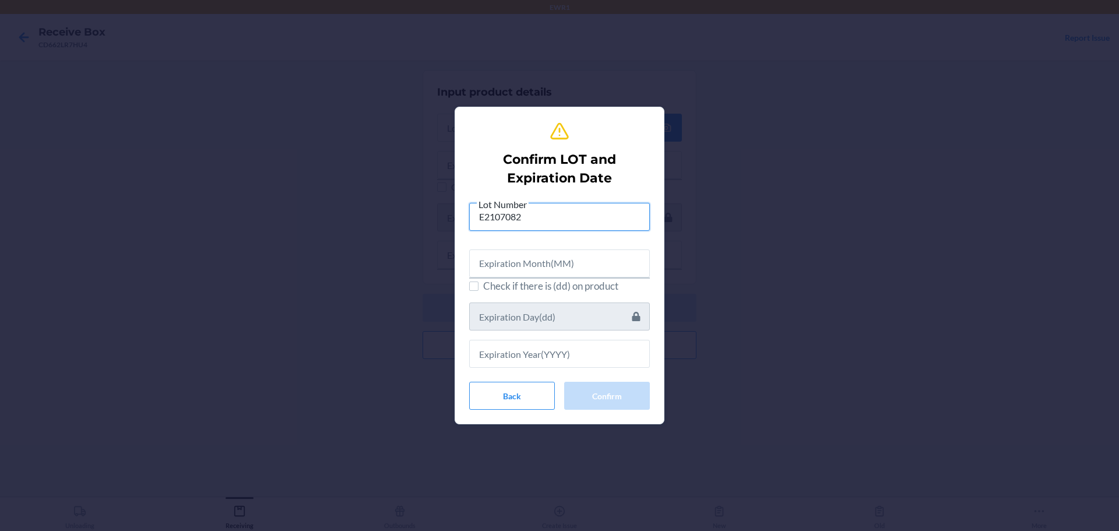
type input "E2107082"
click at [547, 281] on span "Check if there is (dd) on product" at bounding box center [566, 286] width 167 height 15
click at [479, 282] on input "Check if there is (dd) on product" at bounding box center [473, 286] width 9 height 9
click at [519, 287] on span "Check if there is (dd) on product" at bounding box center [566, 286] width 167 height 15
click at [479, 287] on input "Check if there is (dd) on product" at bounding box center [473, 286] width 9 height 9
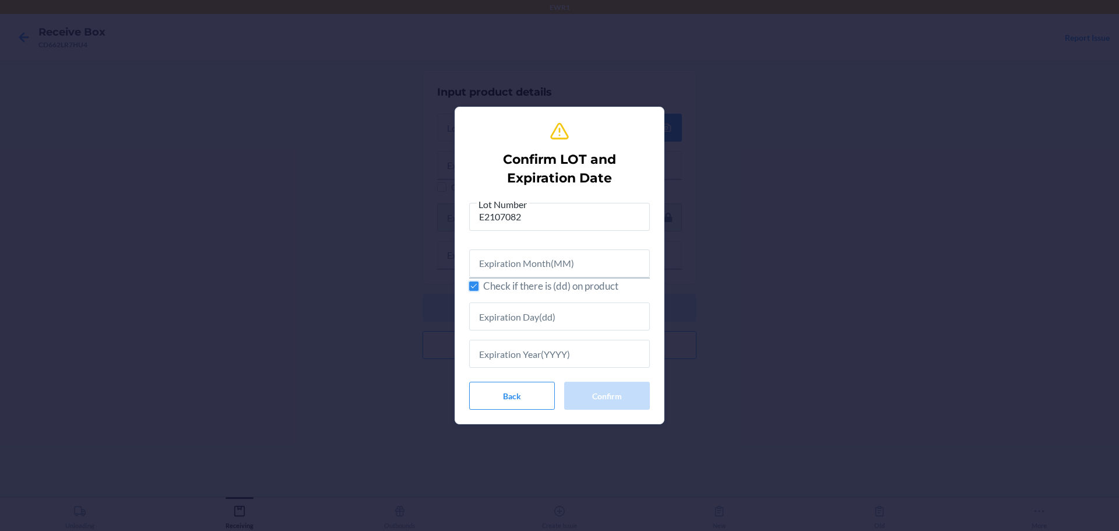
checkbox input "false"
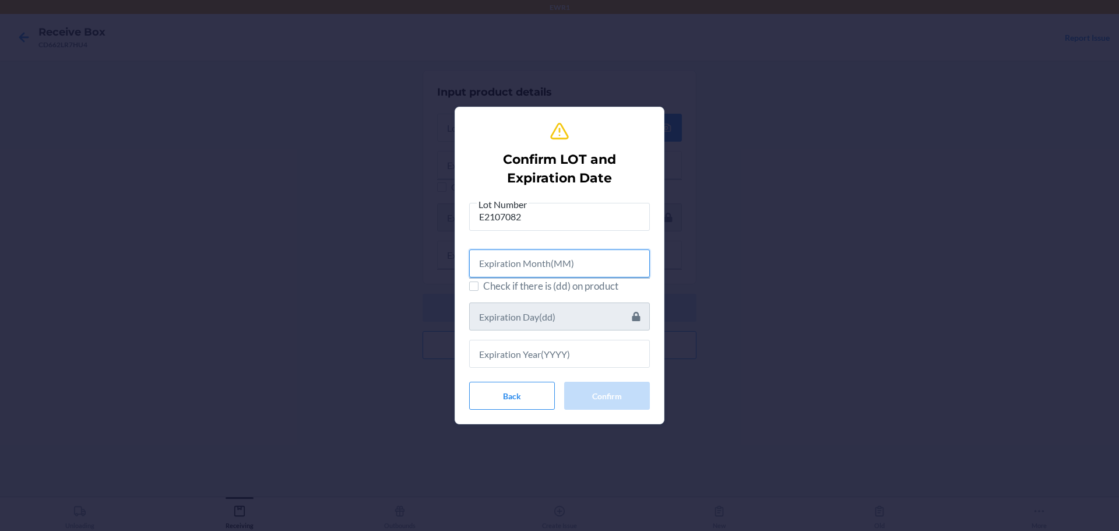
click at [529, 265] on input "text" at bounding box center [559, 263] width 181 height 28
type input "10"
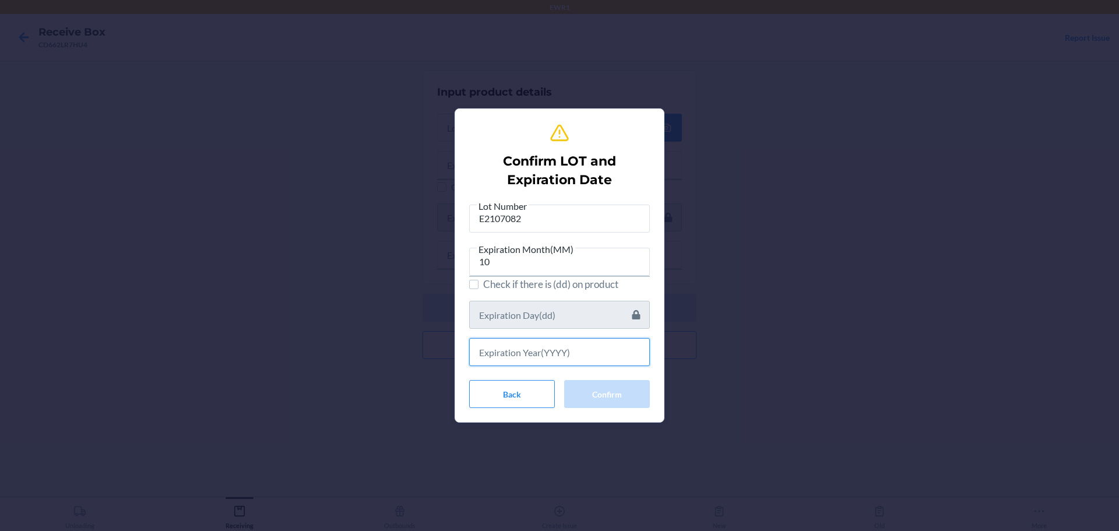
click at [550, 353] on input "text" at bounding box center [559, 352] width 181 height 28
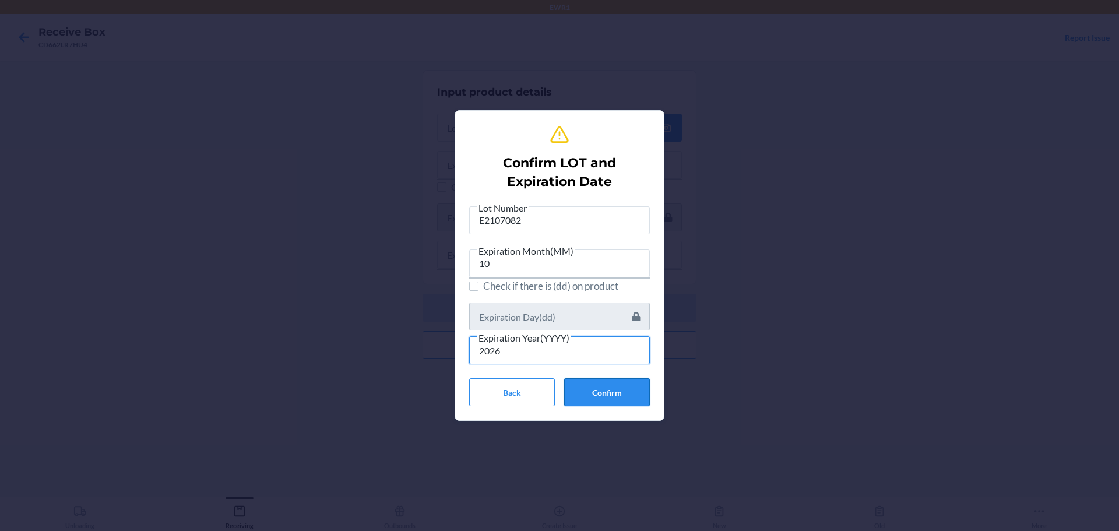
type input "2026"
click at [573, 385] on button "Confirm" at bounding box center [607, 392] width 86 height 28
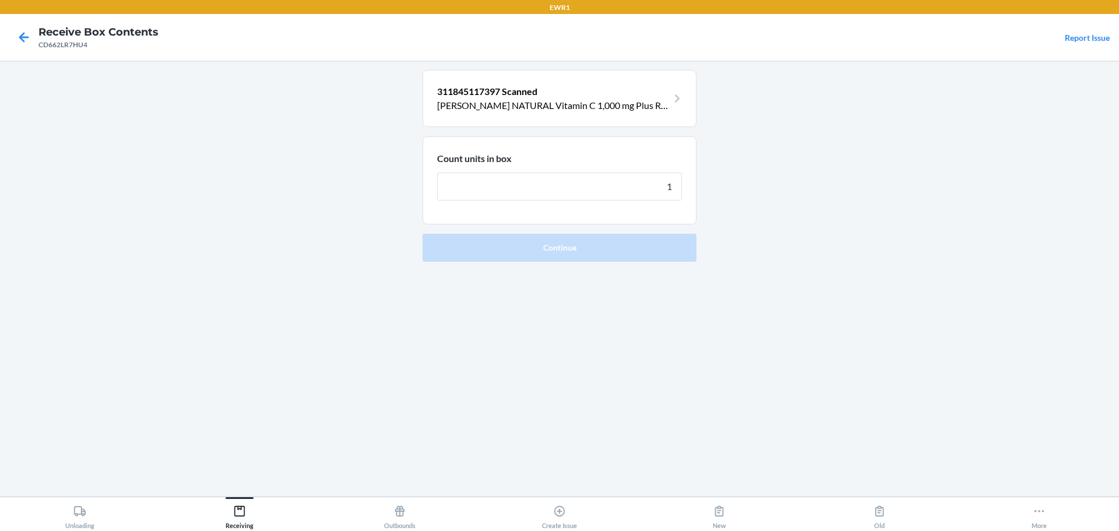
type input "12"
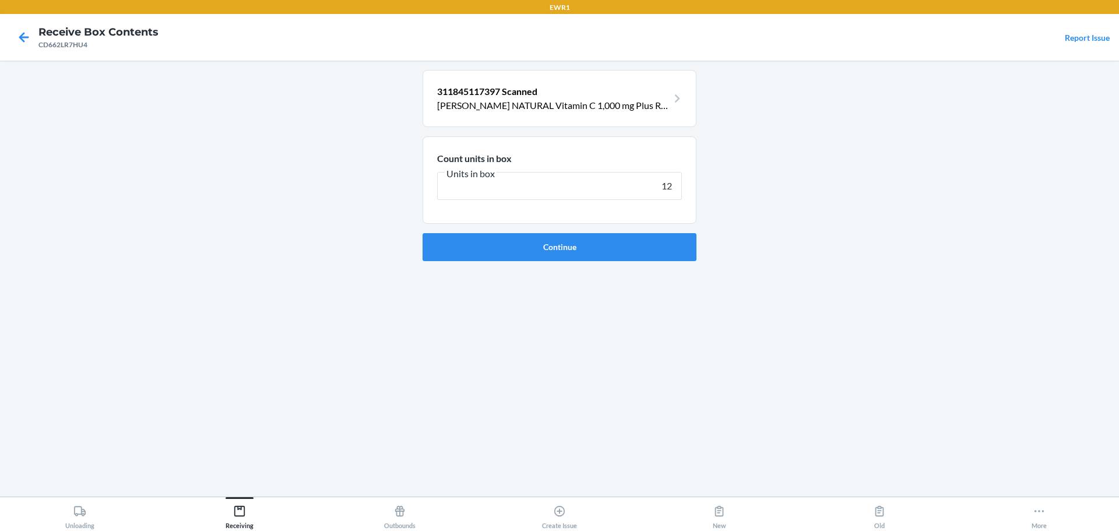
click button "Continue" at bounding box center [560, 247] width 274 height 28
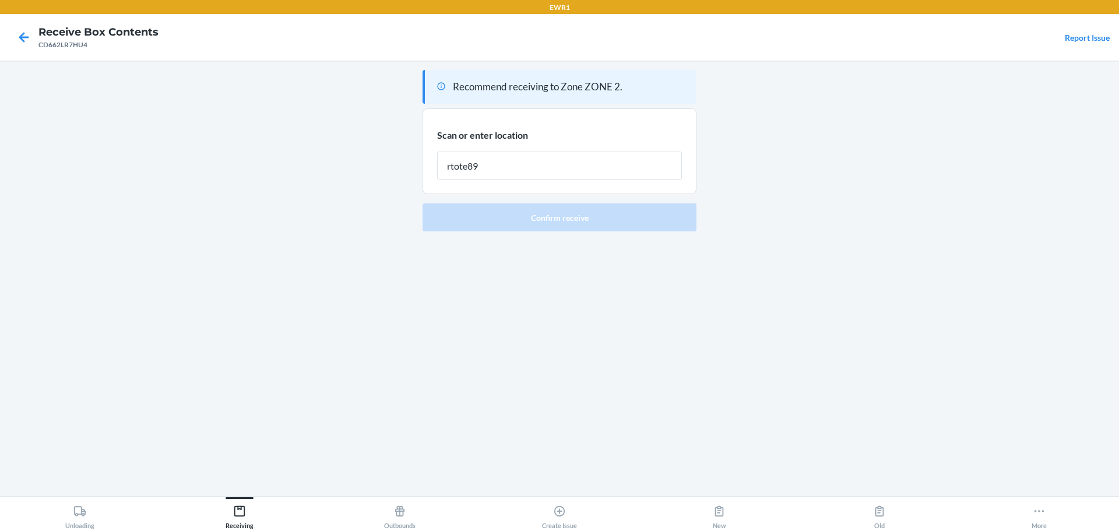
type input "rtote894"
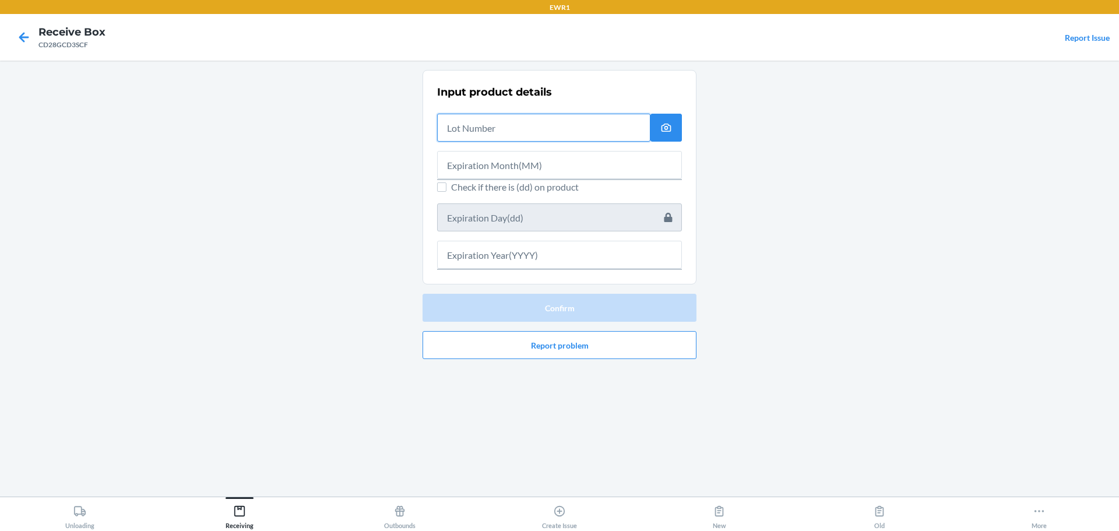
click at [521, 131] on input "text" at bounding box center [543, 128] width 213 height 28
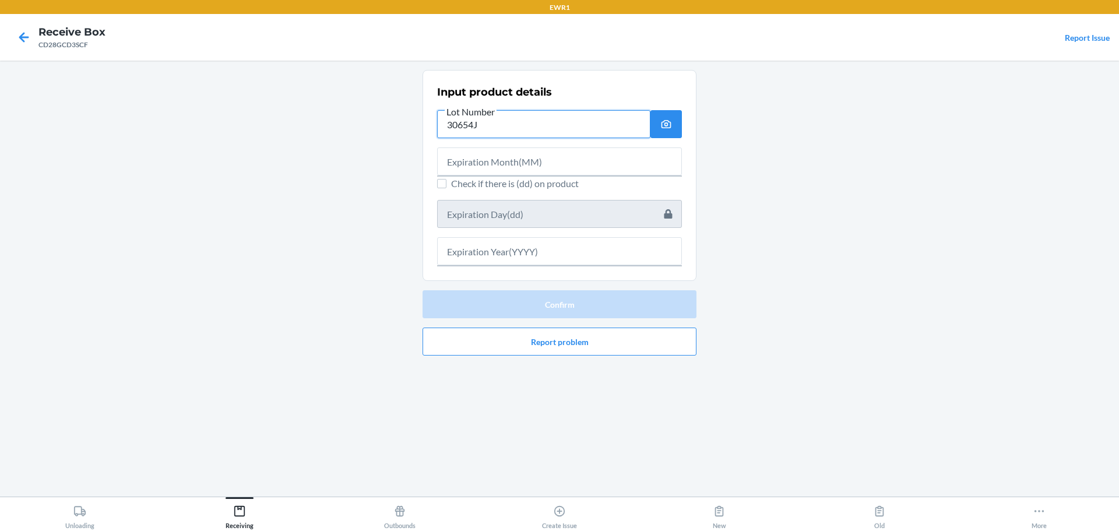
type input "30654J"
click at [491, 152] on input "text" at bounding box center [559, 161] width 245 height 28
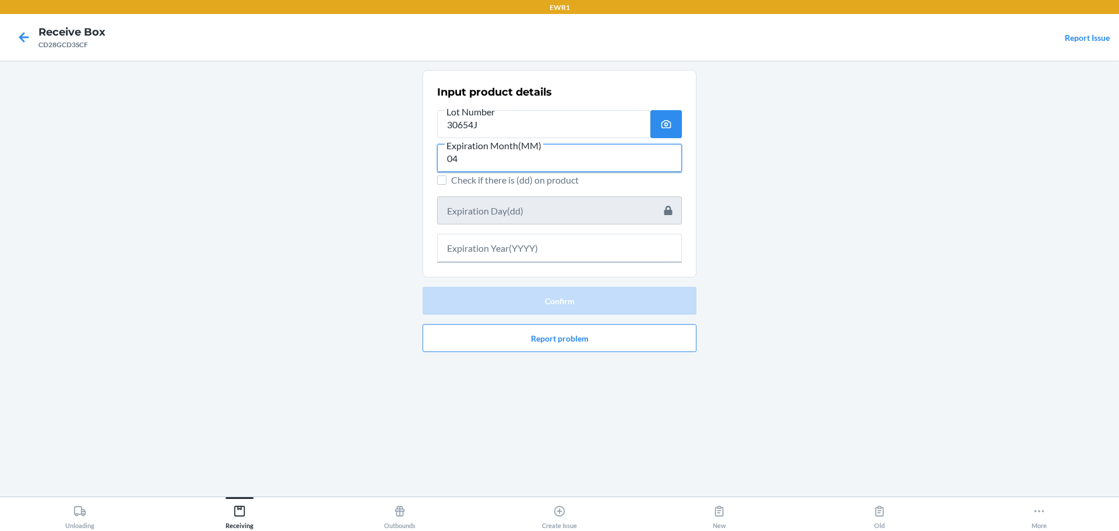
type input "04"
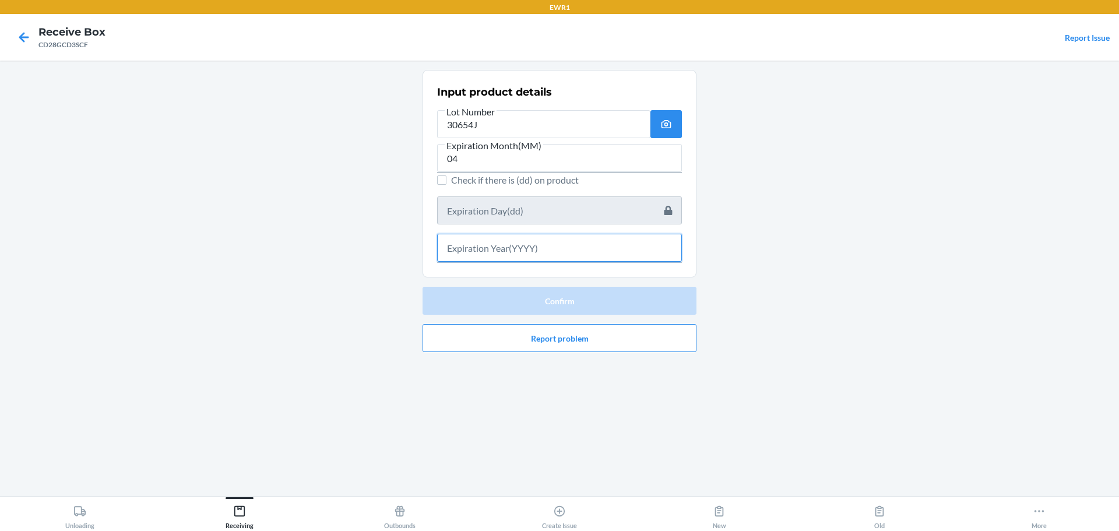
click at [603, 247] on input "text" at bounding box center [559, 248] width 245 height 28
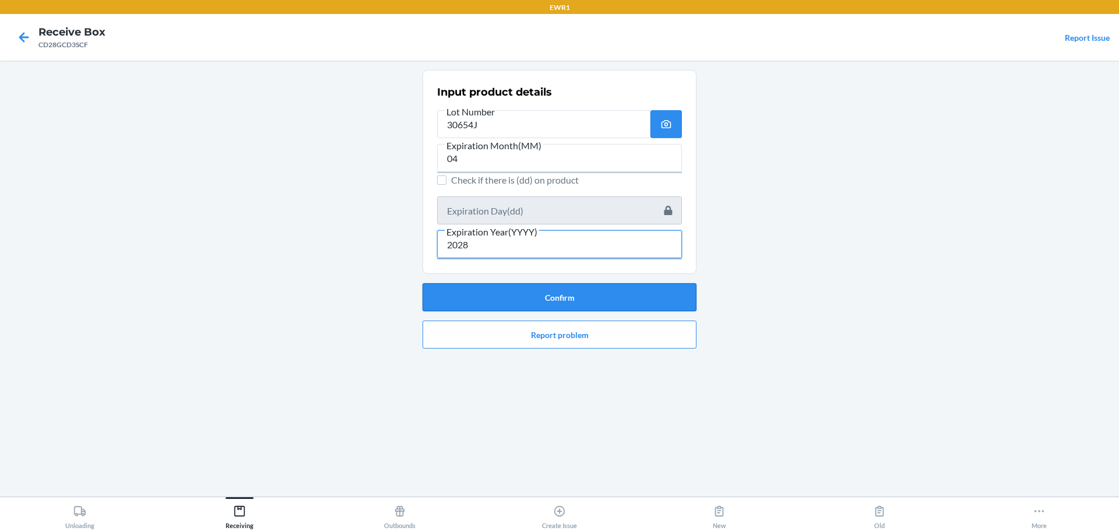
type input "2028"
click at [622, 288] on button "Confirm" at bounding box center [560, 297] width 274 height 28
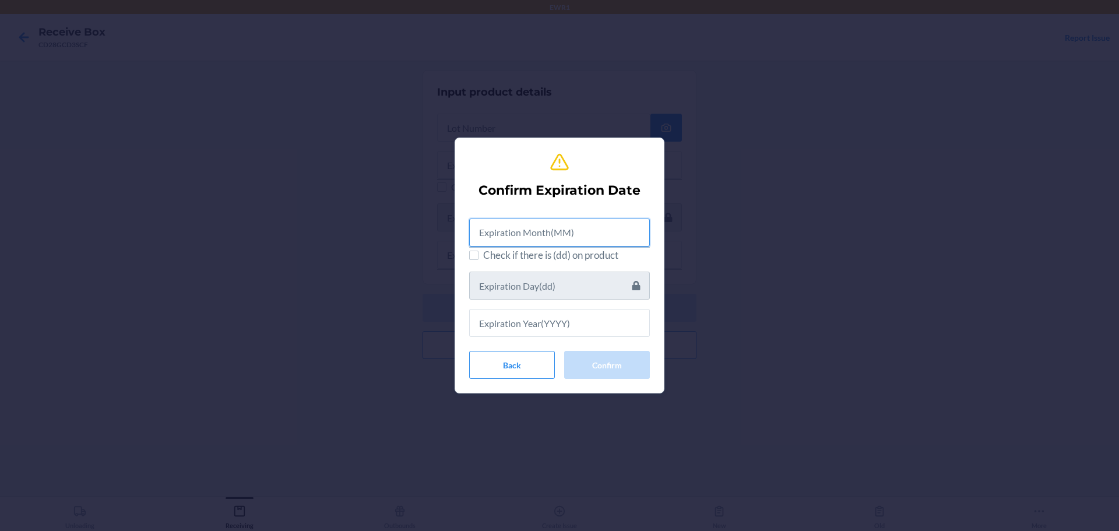
click at [585, 244] on input "text" at bounding box center [559, 233] width 181 height 28
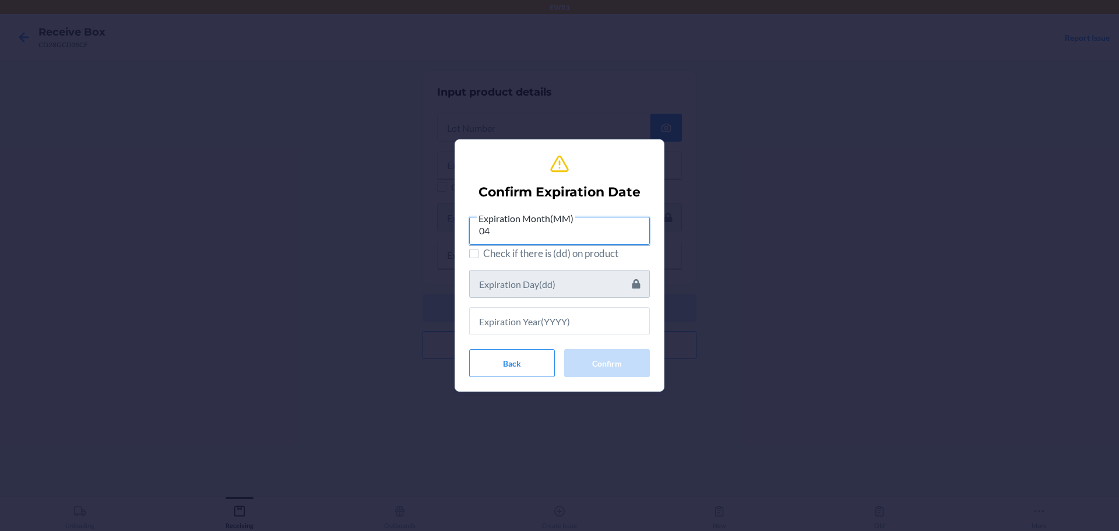
type input "04"
click at [565, 326] on input "text" at bounding box center [559, 321] width 181 height 28
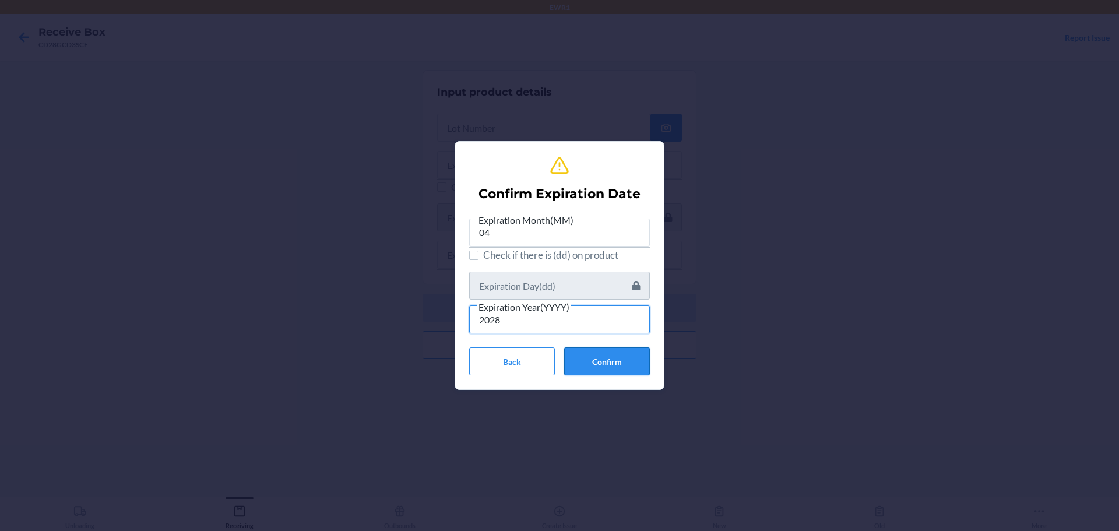
type input "2028"
click at [585, 363] on button "Confirm" at bounding box center [607, 361] width 86 height 28
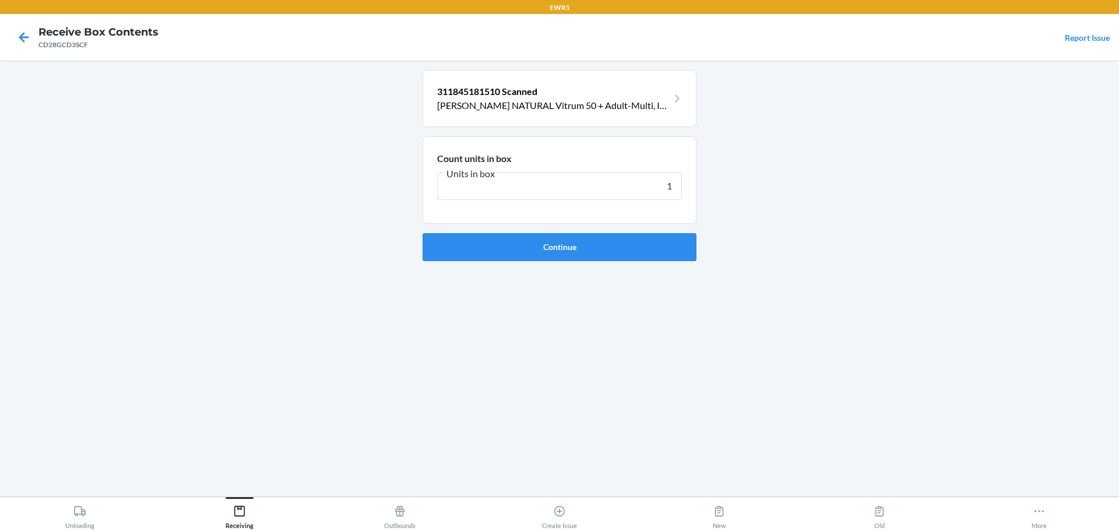
type input "12"
click button "Continue" at bounding box center [560, 247] width 274 height 28
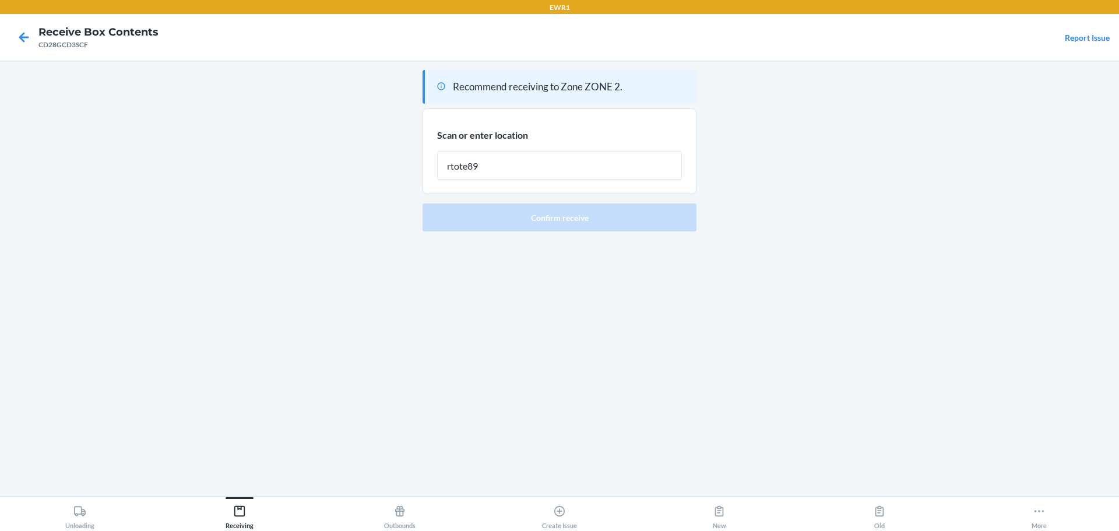
type input "rtote894"
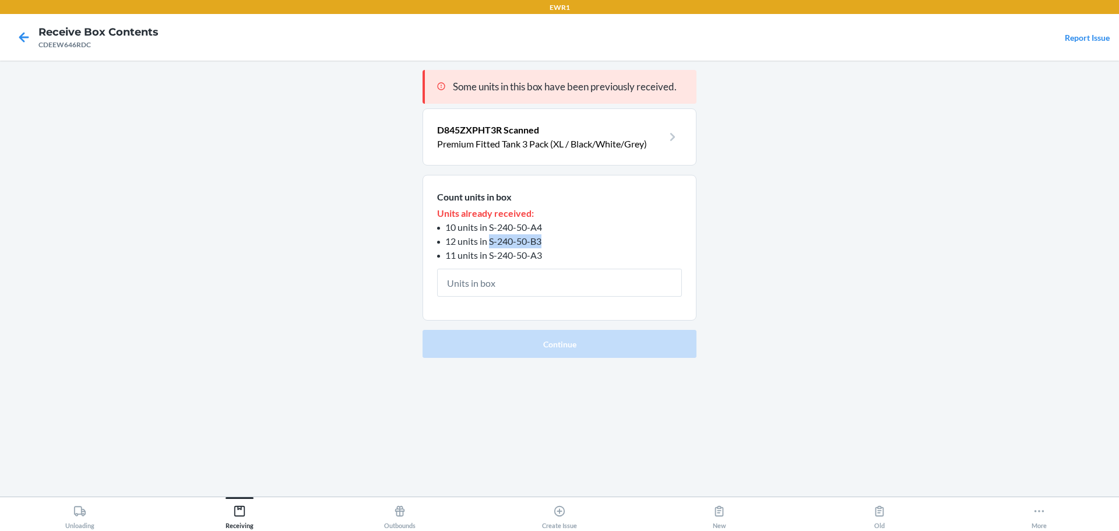
drag, startPoint x: 549, startPoint y: 240, endPoint x: 489, endPoint y: 242, distance: 59.5
click at [489, 242] on li "12 units in S-240-50-B3" at bounding box center [559, 241] width 245 height 14
copy span "S-240-50-B3"
click at [824, 460] on main "Some units in this box have been previously received. D845ZXPHT3R Scanned Premi…" at bounding box center [559, 279] width 1119 height 436
click at [1037, 513] on icon at bounding box center [1039, 511] width 13 height 13
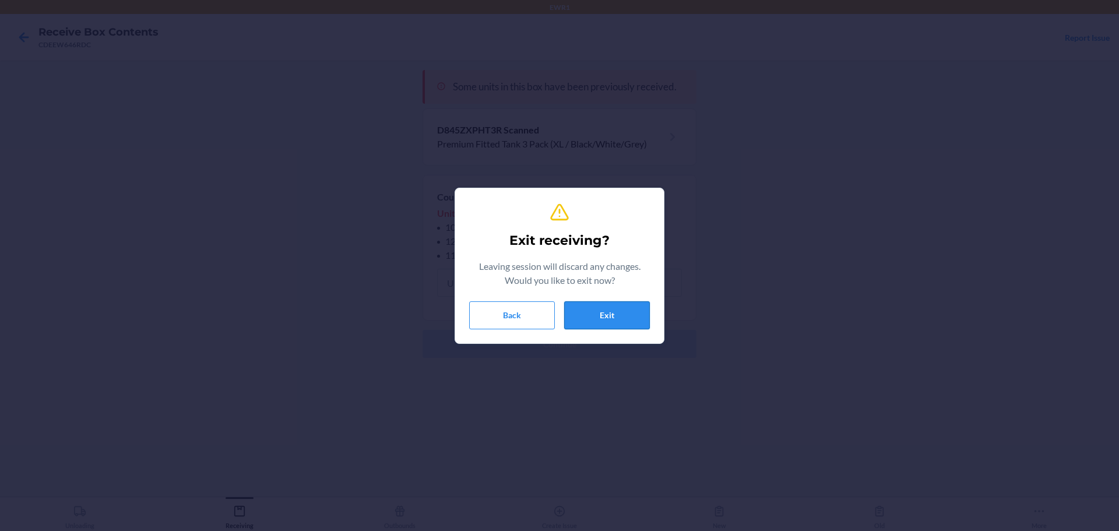
click at [580, 318] on button "Exit" at bounding box center [607, 315] width 86 height 28
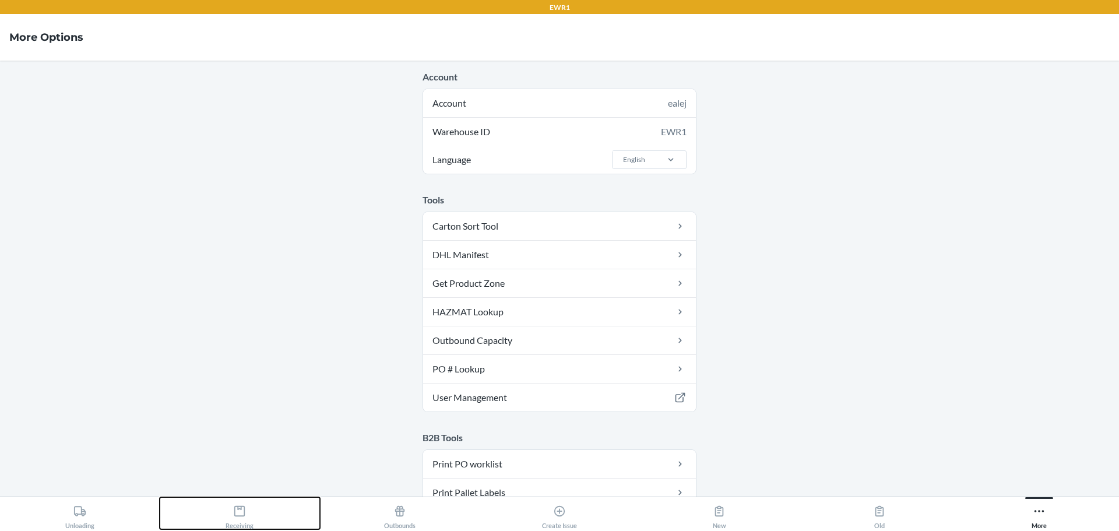
click at [256, 506] on button "Receiving" at bounding box center [240, 513] width 160 height 32
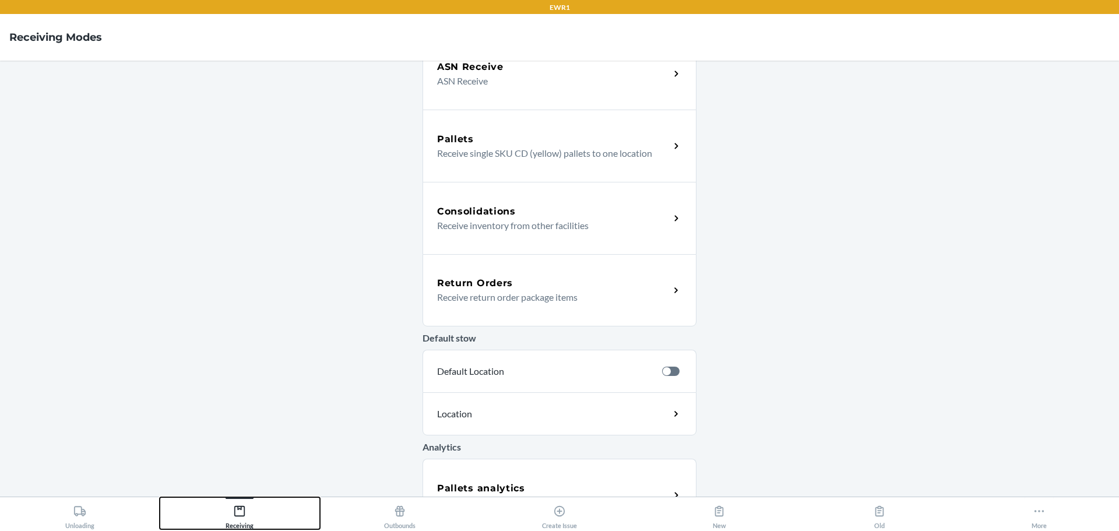
scroll to position [282, 0]
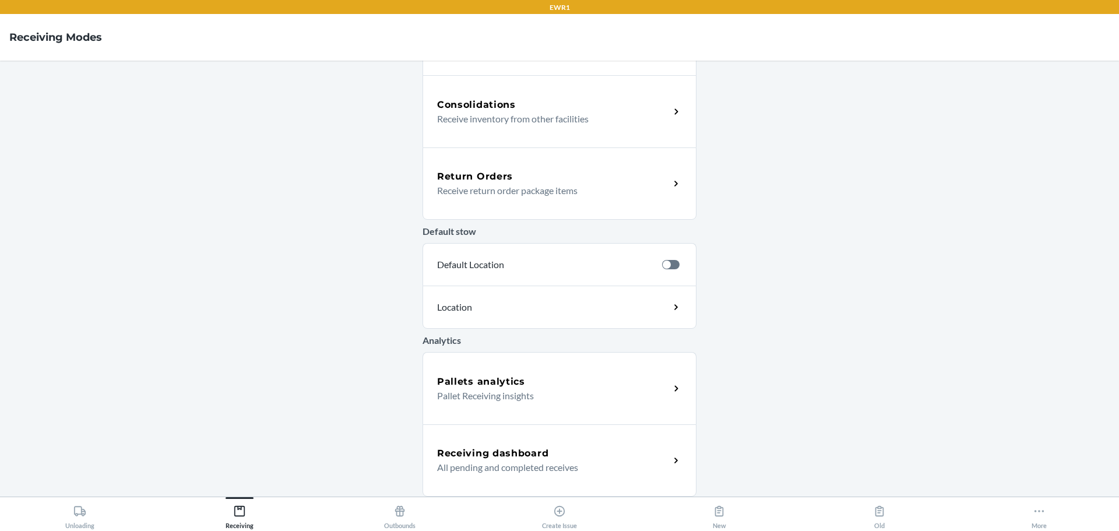
click at [504, 477] on div "Receiving dashboard All pending and completed receives" at bounding box center [560, 460] width 274 height 72
